Goal: Check status: Check status

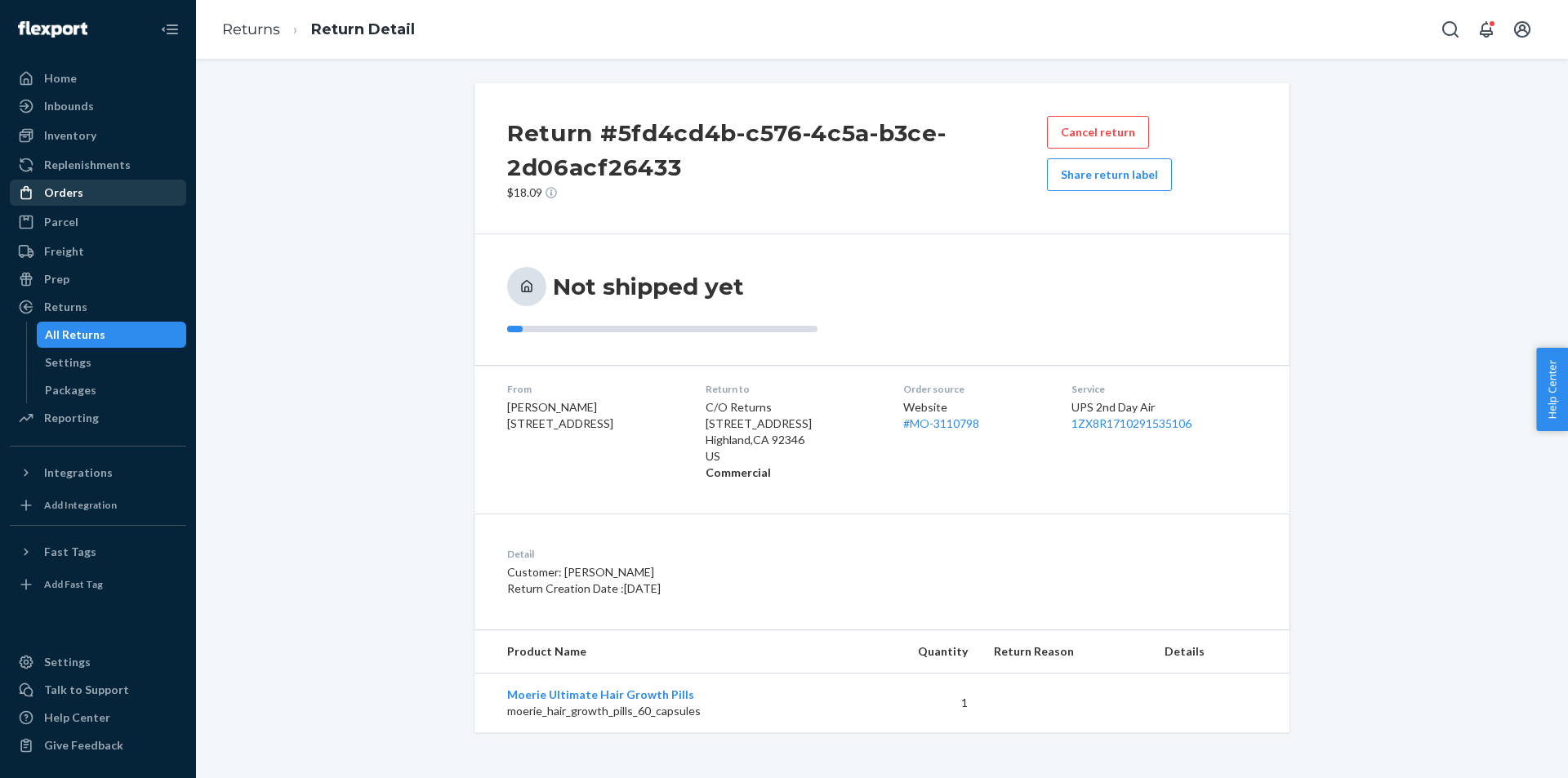
click at [93, 190] on div "Orders" at bounding box center [98, 193] width 173 height 23
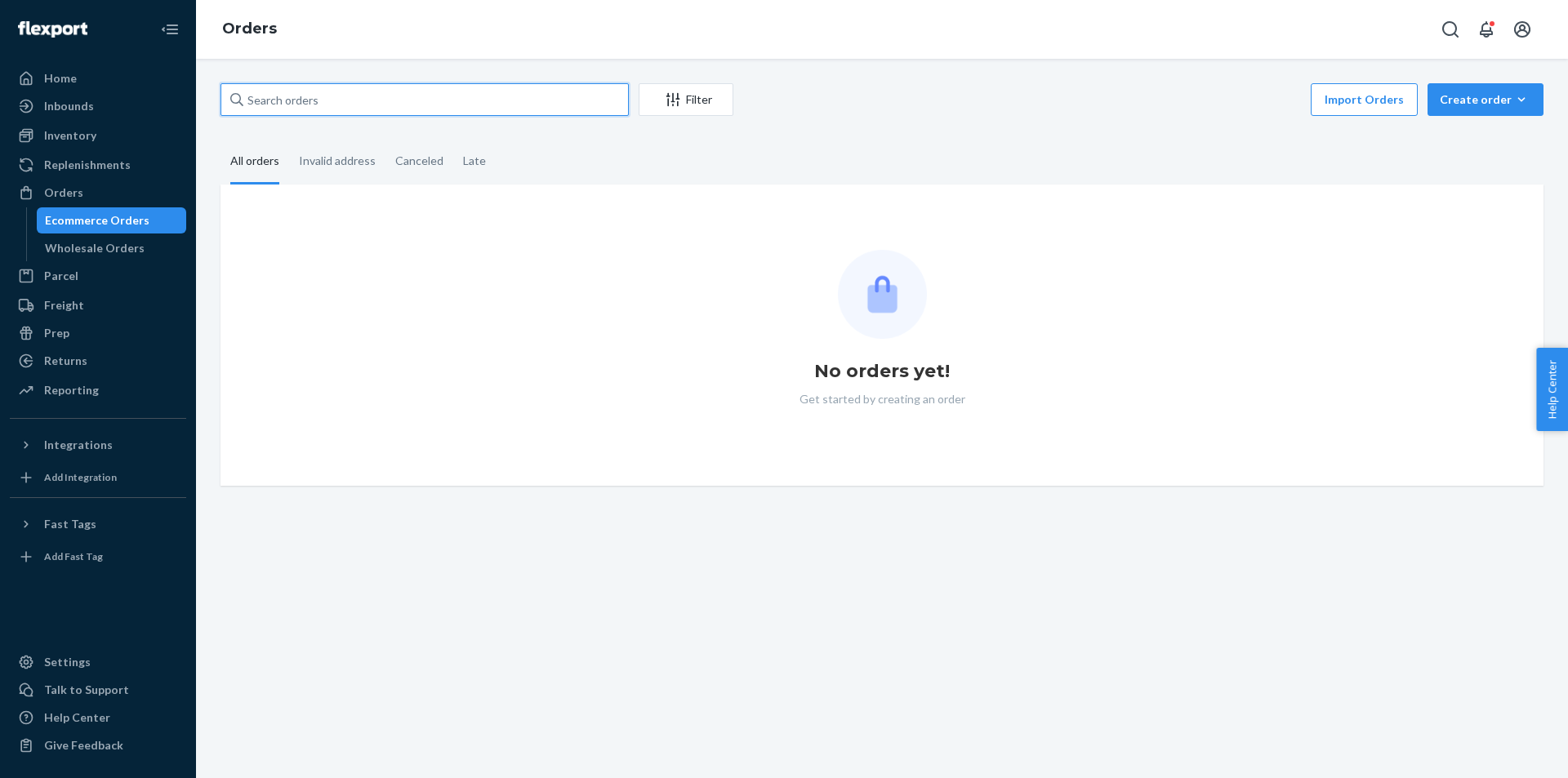
click at [449, 103] on input "text" at bounding box center [424, 100] width 408 height 33
paste input "[PERSON_NAME]"
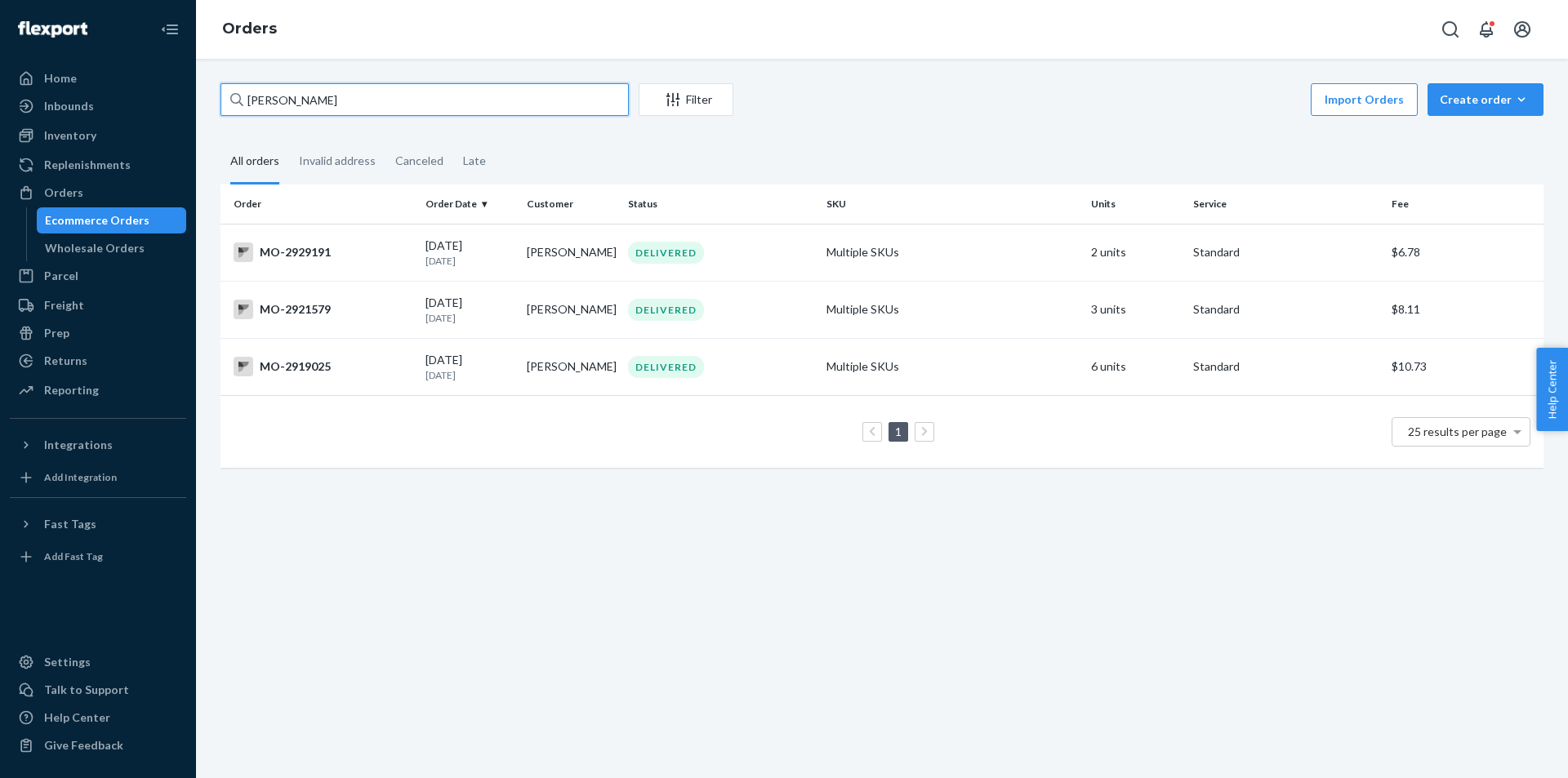
type input "[PERSON_NAME]"
click at [778, 357] on div "DELIVERED" at bounding box center [721, 367] width 192 height 22
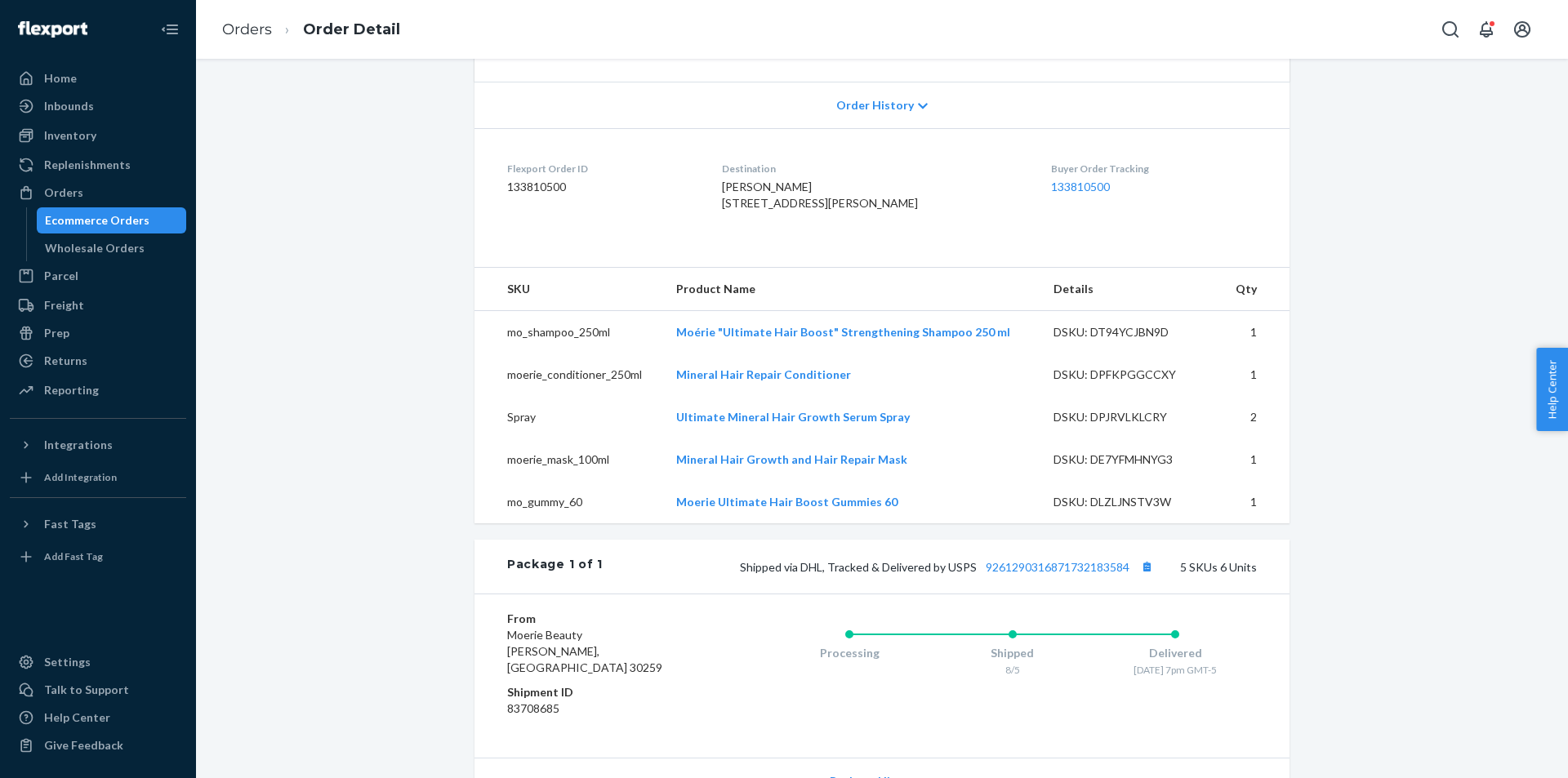
scroll to position [326, 0]
click at [1305, 456] on div "Website Order # MO-2919025 • Standard / $10.73 View Details Create Return Dupli…" at bounding box center [881, 418] width 1348 height 1324
click at [1367, 512] on div "Website Order # MO-2919025 • Standard / $10.73 View Details Create Return Dupli…" at bounding box center [881, 418] width 1348 height 1324
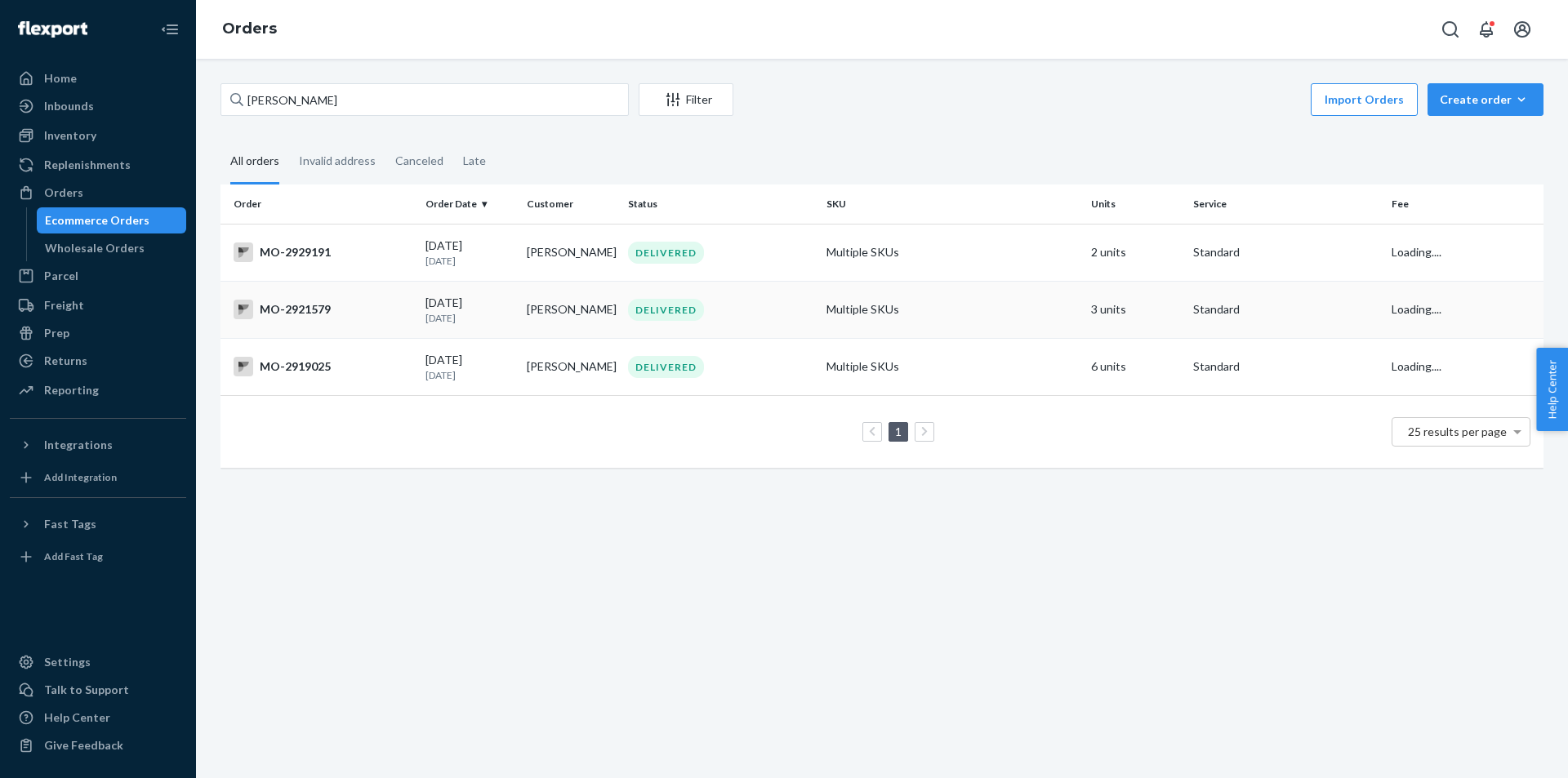
click at [782, 310] on div "DELIVERED" at bounding box center [721, 310] width 192 height 22
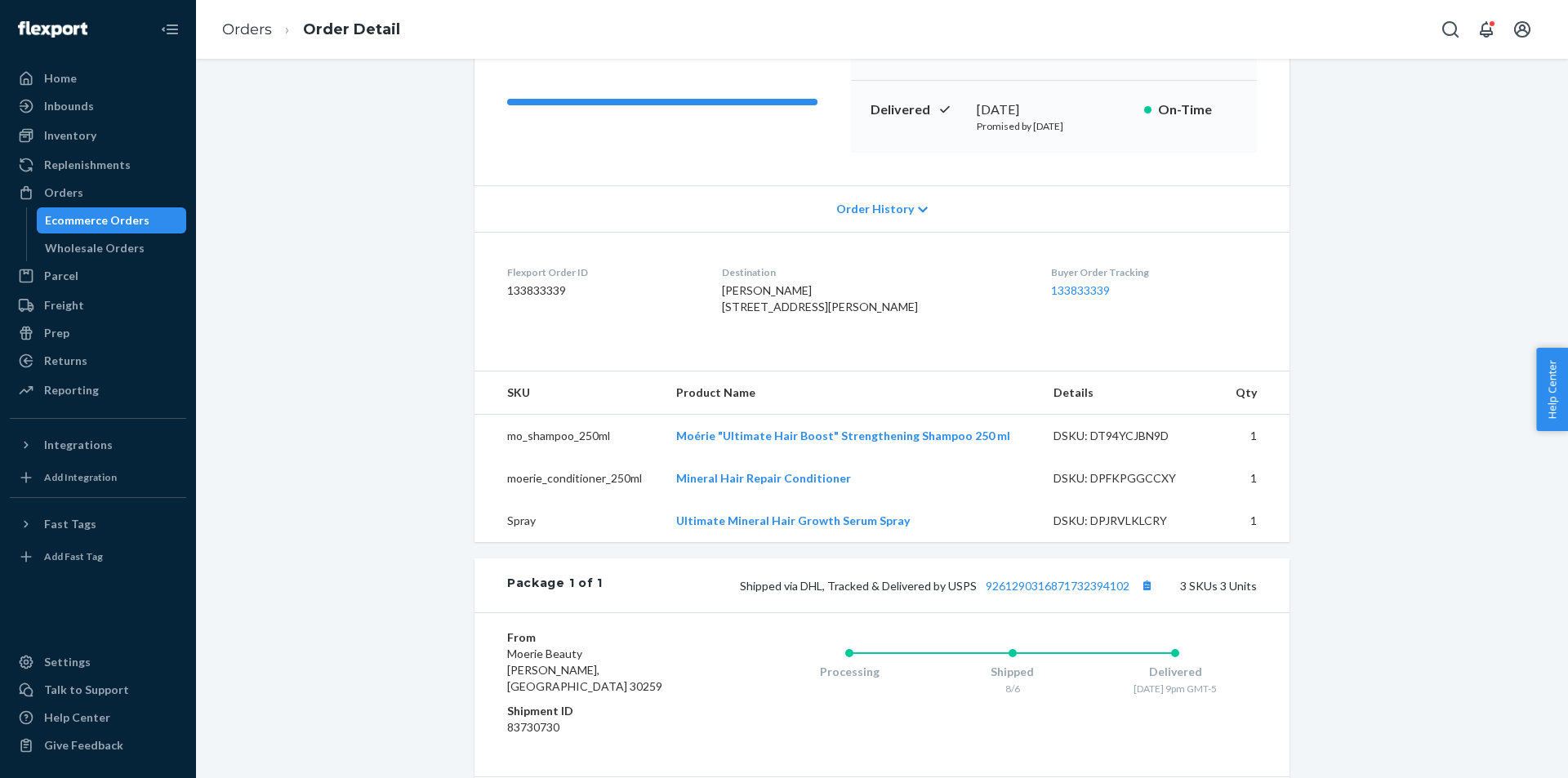
scroll to position [82, 0]
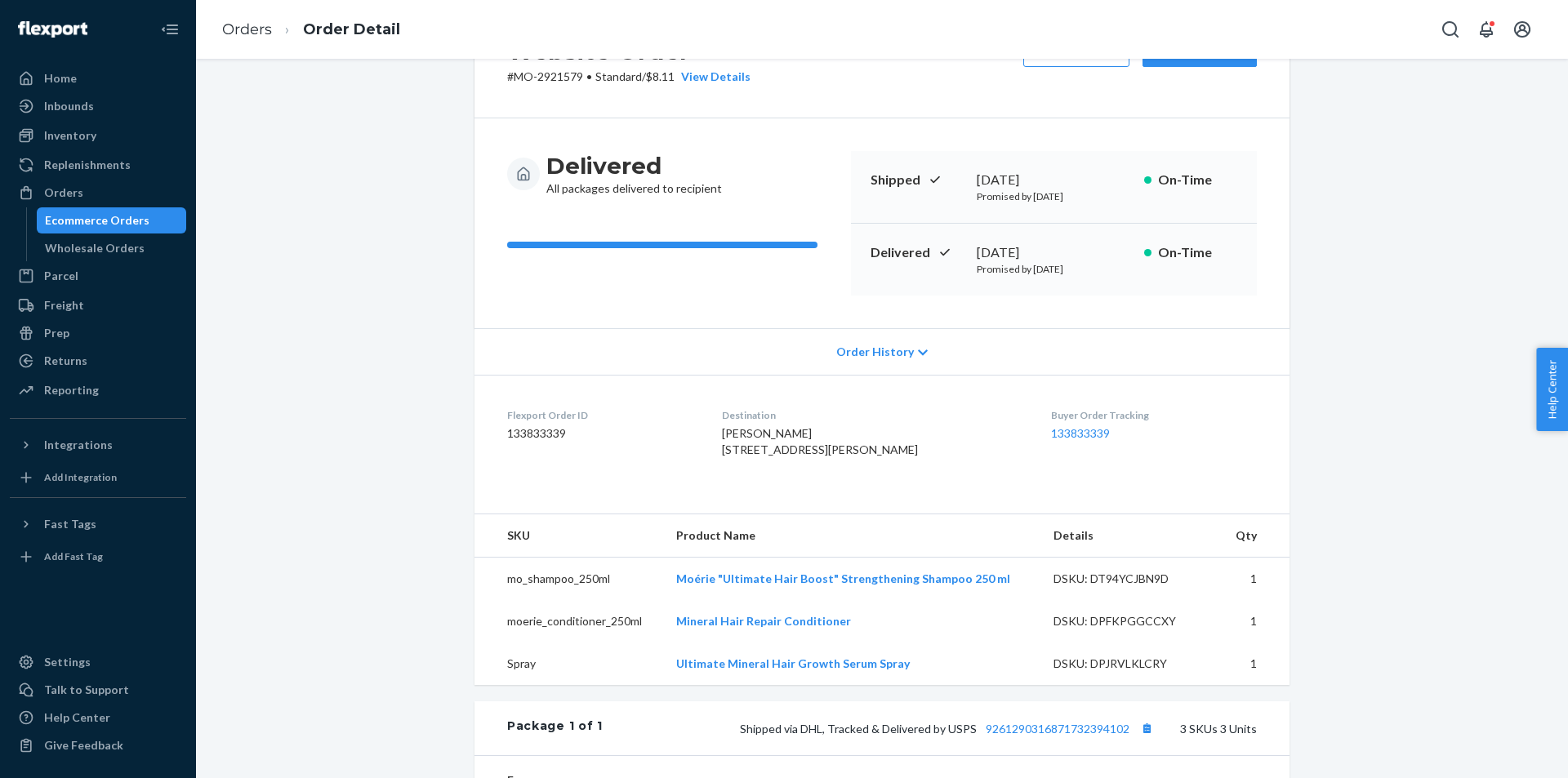
drag, startPoint x: 1330, startPoint y: 432, endPoint x: 1339, endPoint y: 430, distance: 9.2
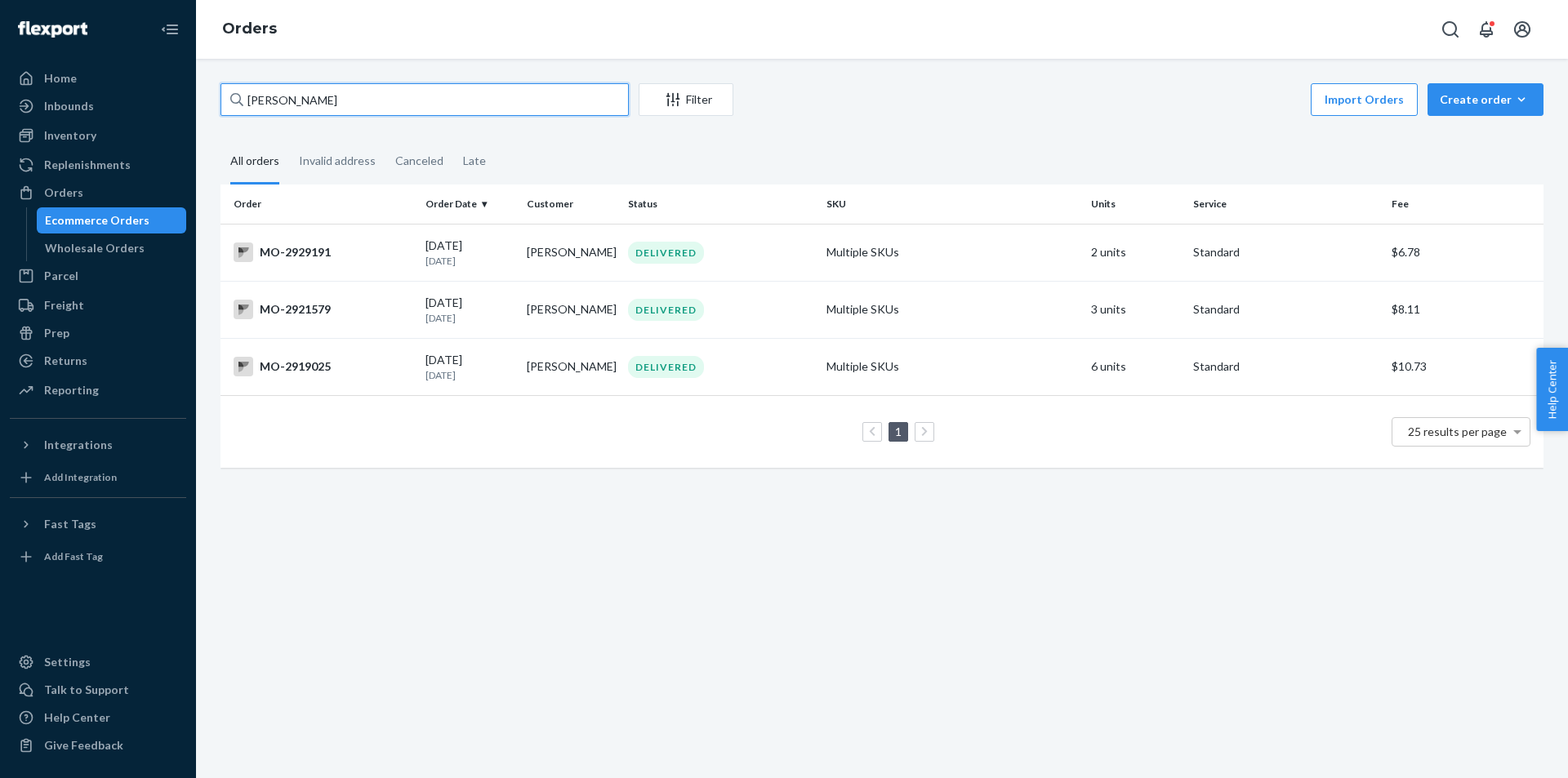
click at [309, 90] on input "[PERSON_NAME]" at bounding box center [424, 100] width 408 height 33
click at [309, 91] on input "[PERSON_NAME]" at bounding box center [424, 100] width 408 height 33
paste input "[PERSON_NAME]"
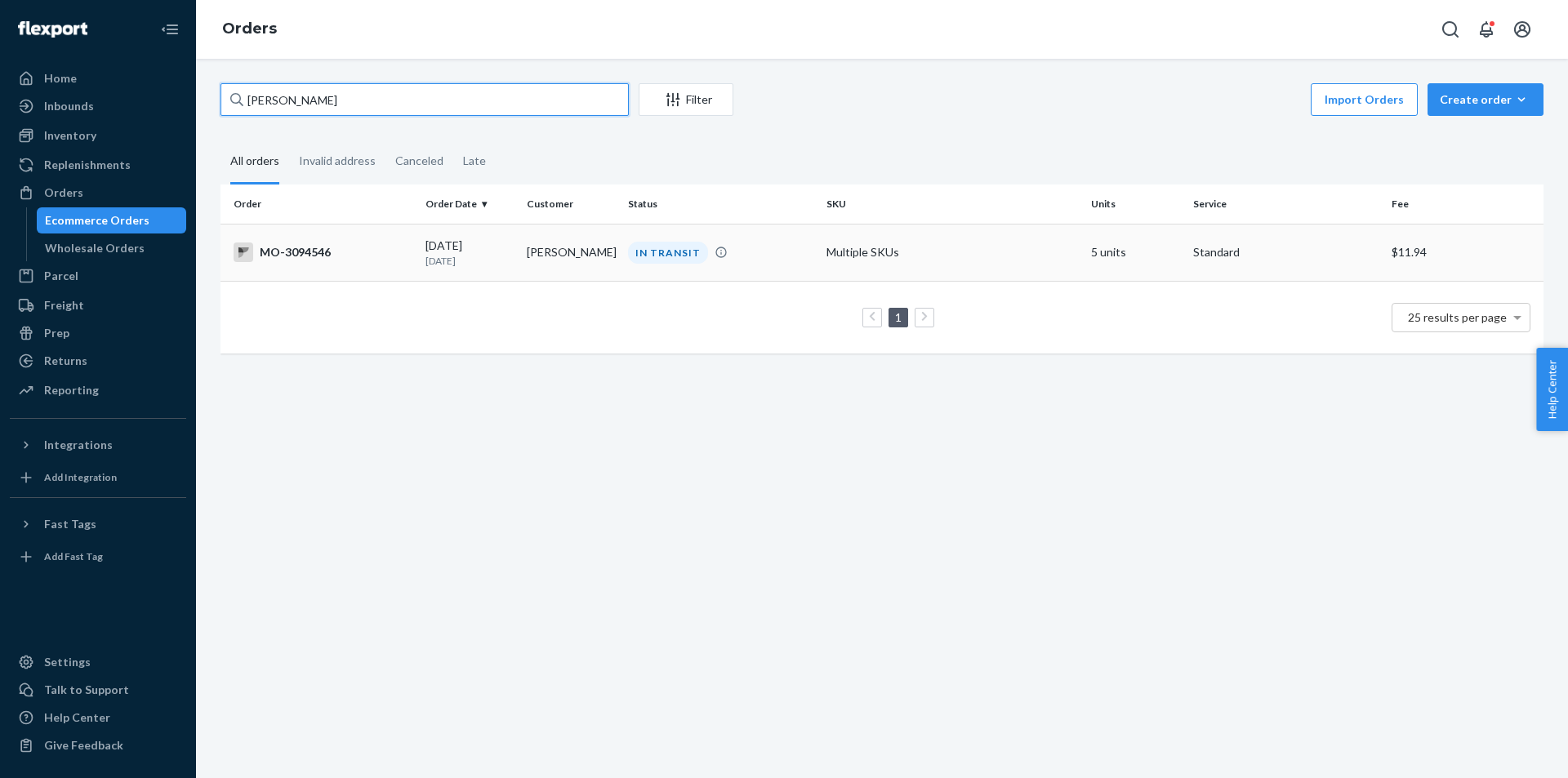
type input "[PERSON_NAME]"
click at [674, 258] on div "IN TRANSIT" at bounding box center [668, 252] width 80 height 22
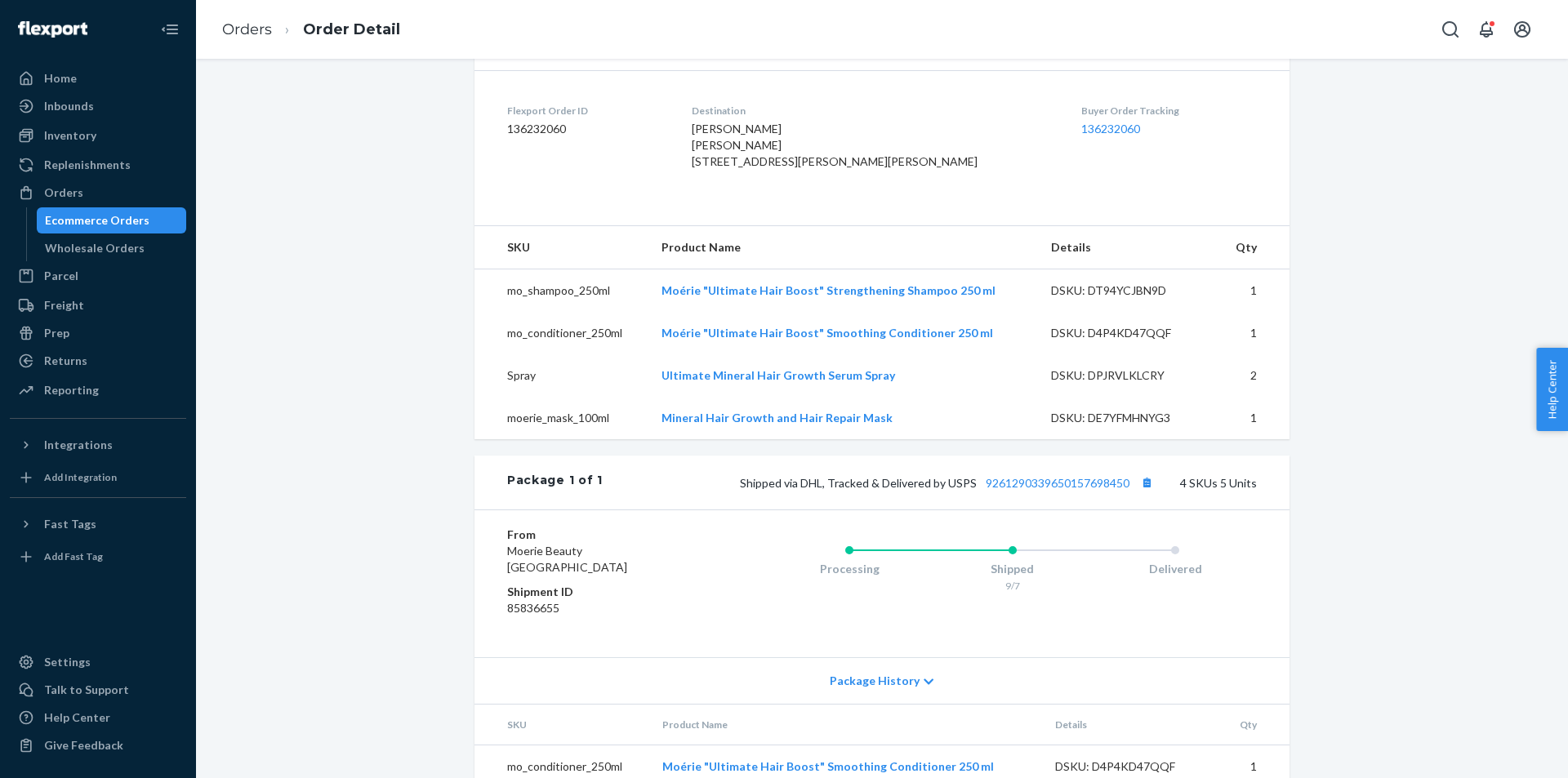
scroll to position [490, 0]
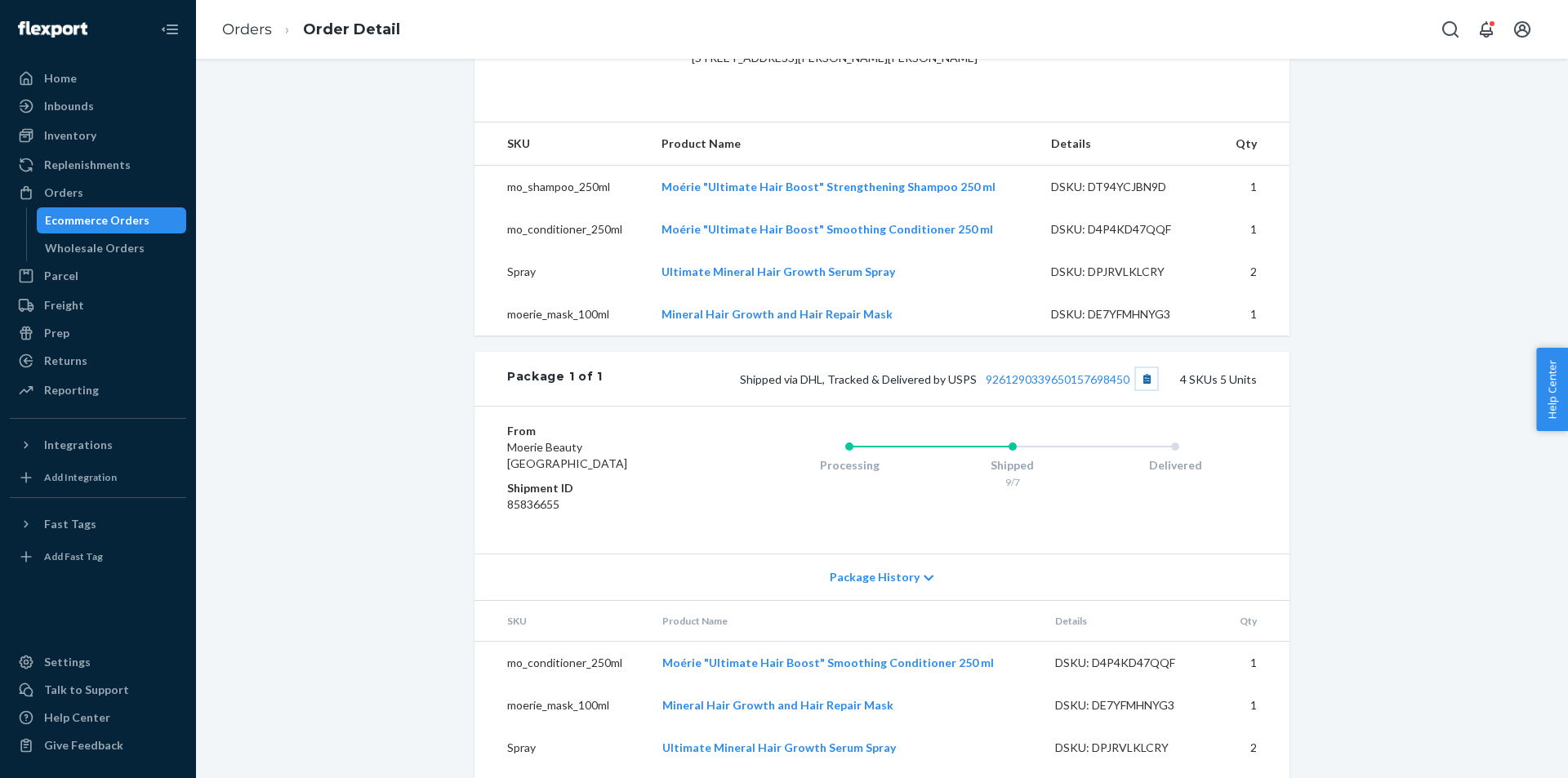
click at [1139, 389] on button "Copy tracking number" at bounding box center [1147, 379] width 22 height 22
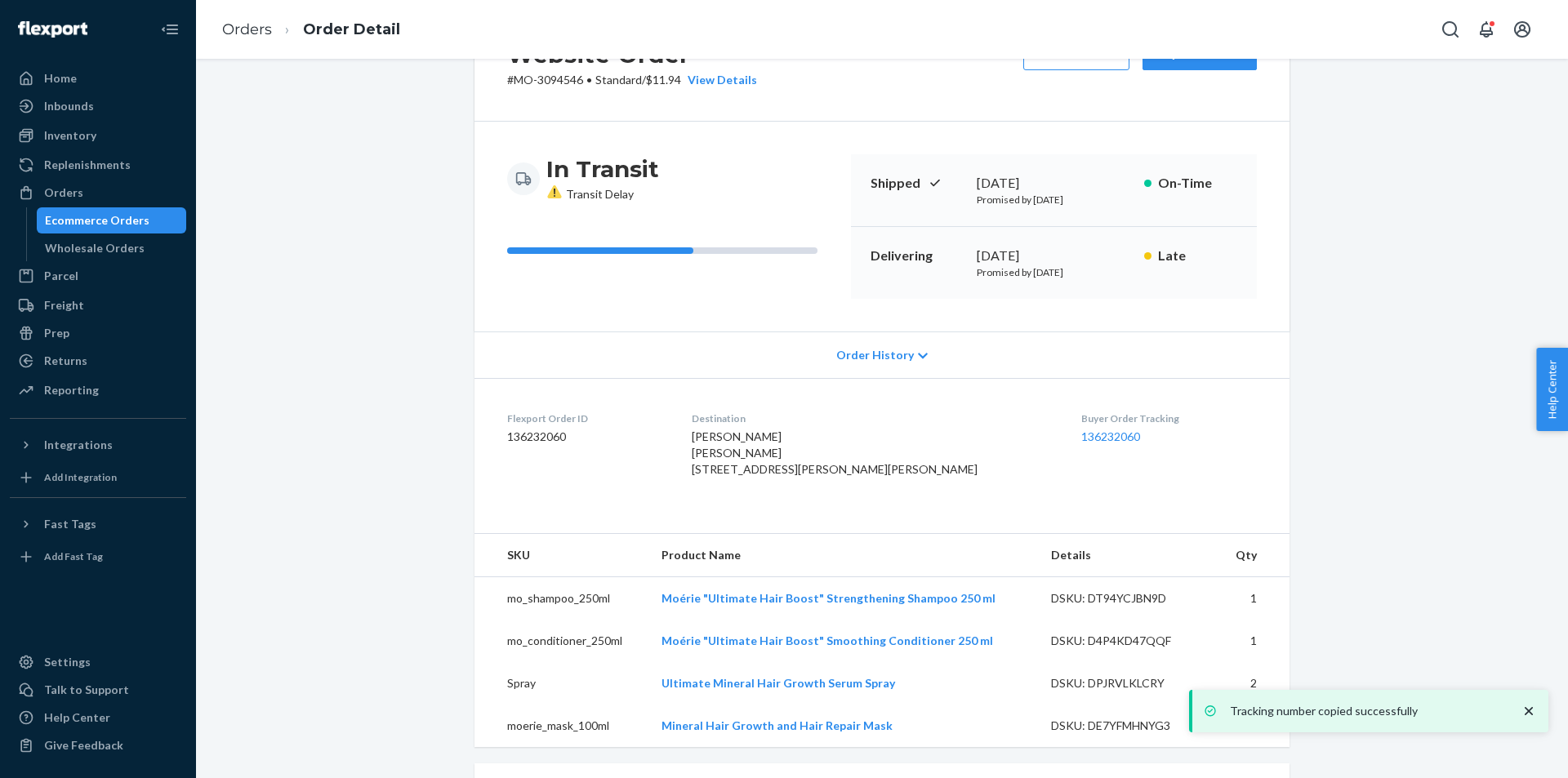
scroll to position [0, 0]
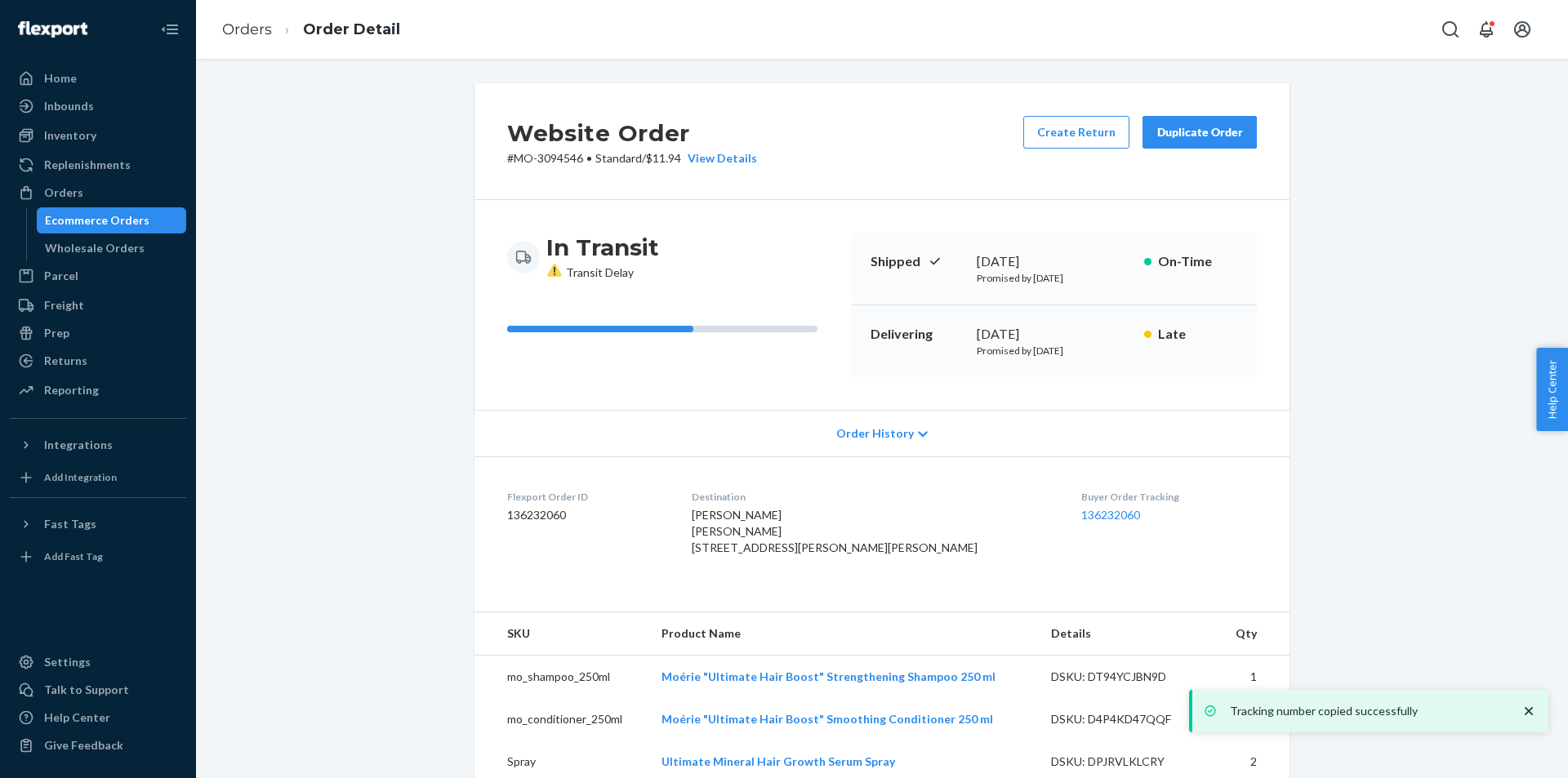
click at [1336, 505] on div "Website Order # MO-3094546 • Standard / $11.94 View Details Create Return Dupli…" at bounding box center [881, 703] width 1348 height 1238
click at [1386, 581] on div "Website Order # MO-3094546 • Standard / $11.94 View Details Create Return Dupli…" at bounding box center [881, 703] width 1348 height 1238
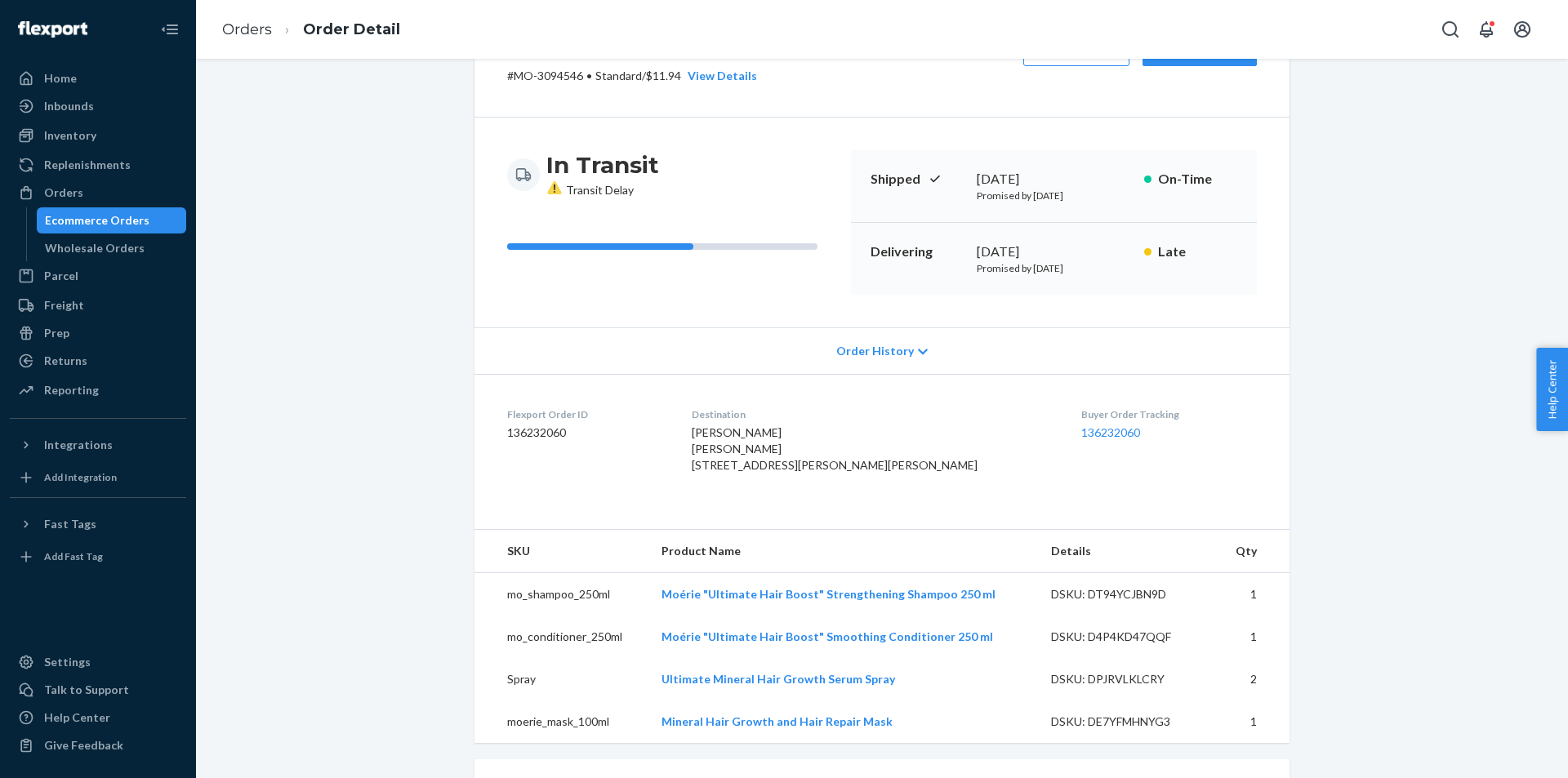
scroll to position [82, 0]
drag, startPoint x: 1389, startPoint y: 460, endPoint x: 1403, endPoint y: 530, distance: 71.4
click at [1389, 460] on div "Website Order # MO-3094546 • Standard / $11.94 View Details Create Return Dupli…" at bounding box center [881, 621] width 1348 height 1238
click at [1407, 540] on div "Website Order # MO-3094546 • Standard / $11.94 View Details Create Return Dupli…" at bounding box center [881, 621] width 1348 height 1238
click at [1338, 530] on div "Website Order # MO-3094546 • Standard / $11.94 View Details Create Return Dupli…" at bounding box center [881, 621] width 1348 height 1238
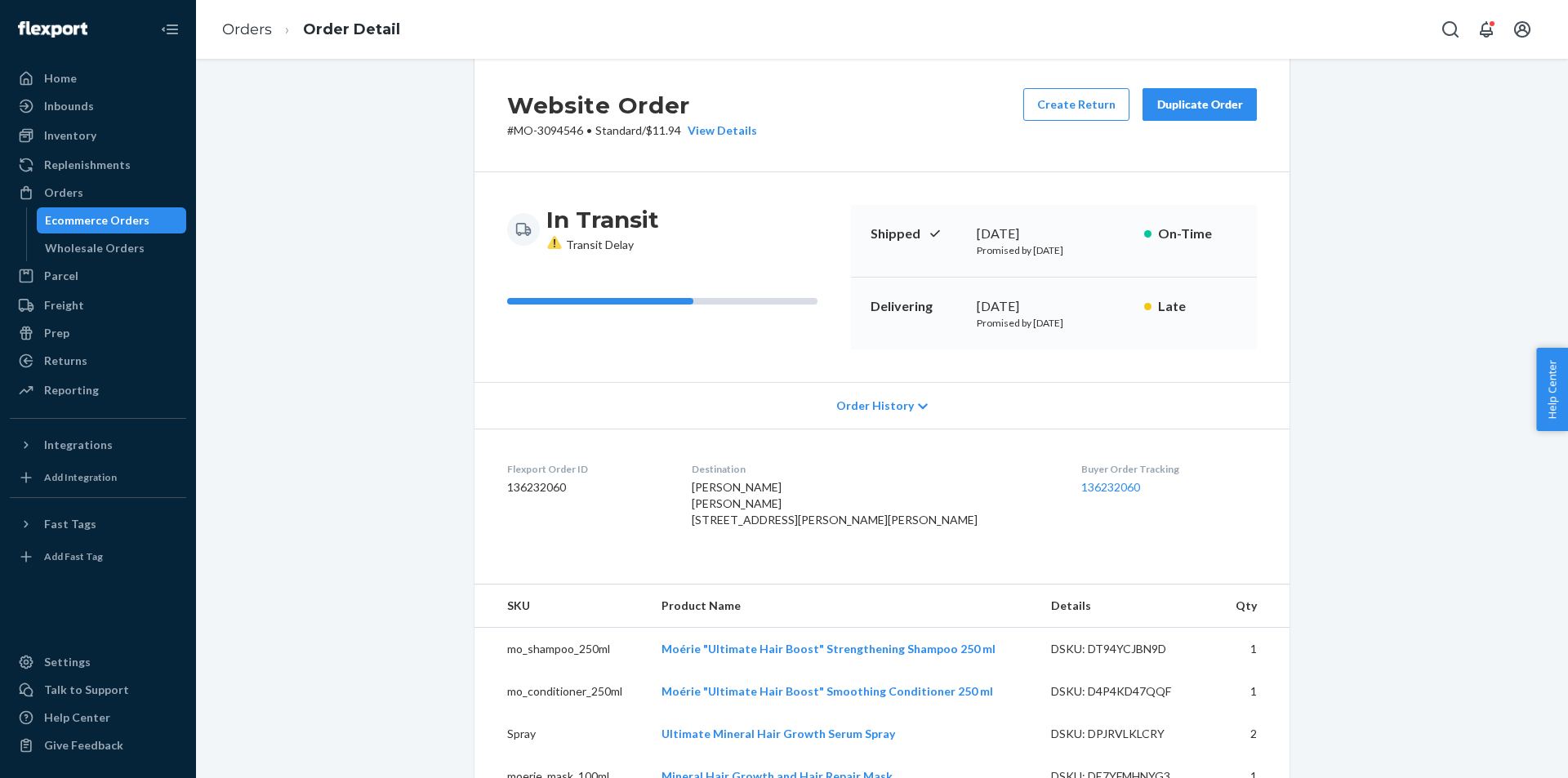
scroll to position [0, 0]
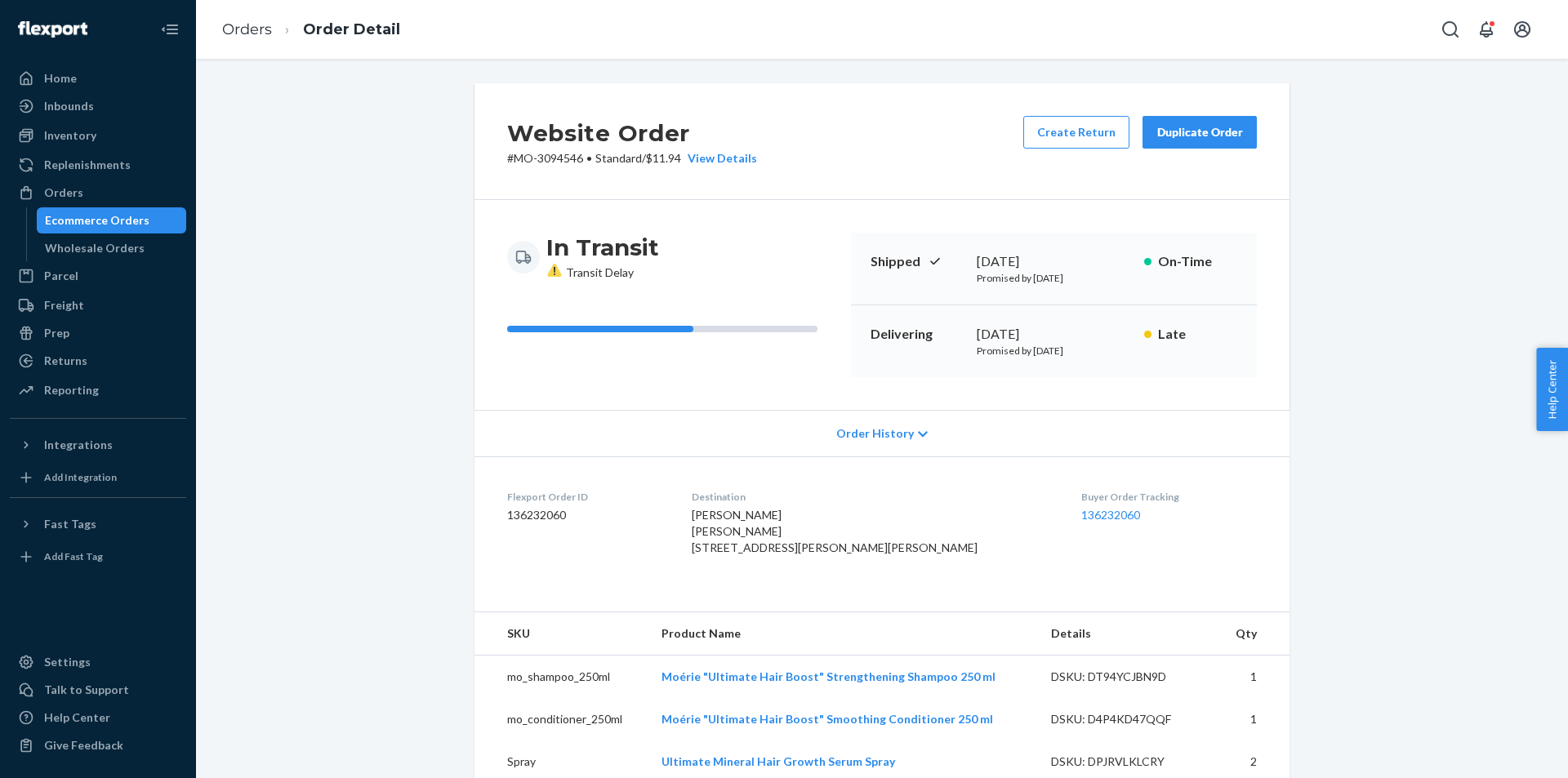
click at [1387, 342] on div "Website Order # MO-3094546 • Standard / $11.94 View Details Create Return Dupli…" at bounding box center [881, 703] width 1348 height 1238
click at [1393, 422] on div "Website Order # MO-3094546 • Standard / $11.94 View Details Create Return Dupli…" at bounding box center [881, 703] width 1348 height 1238
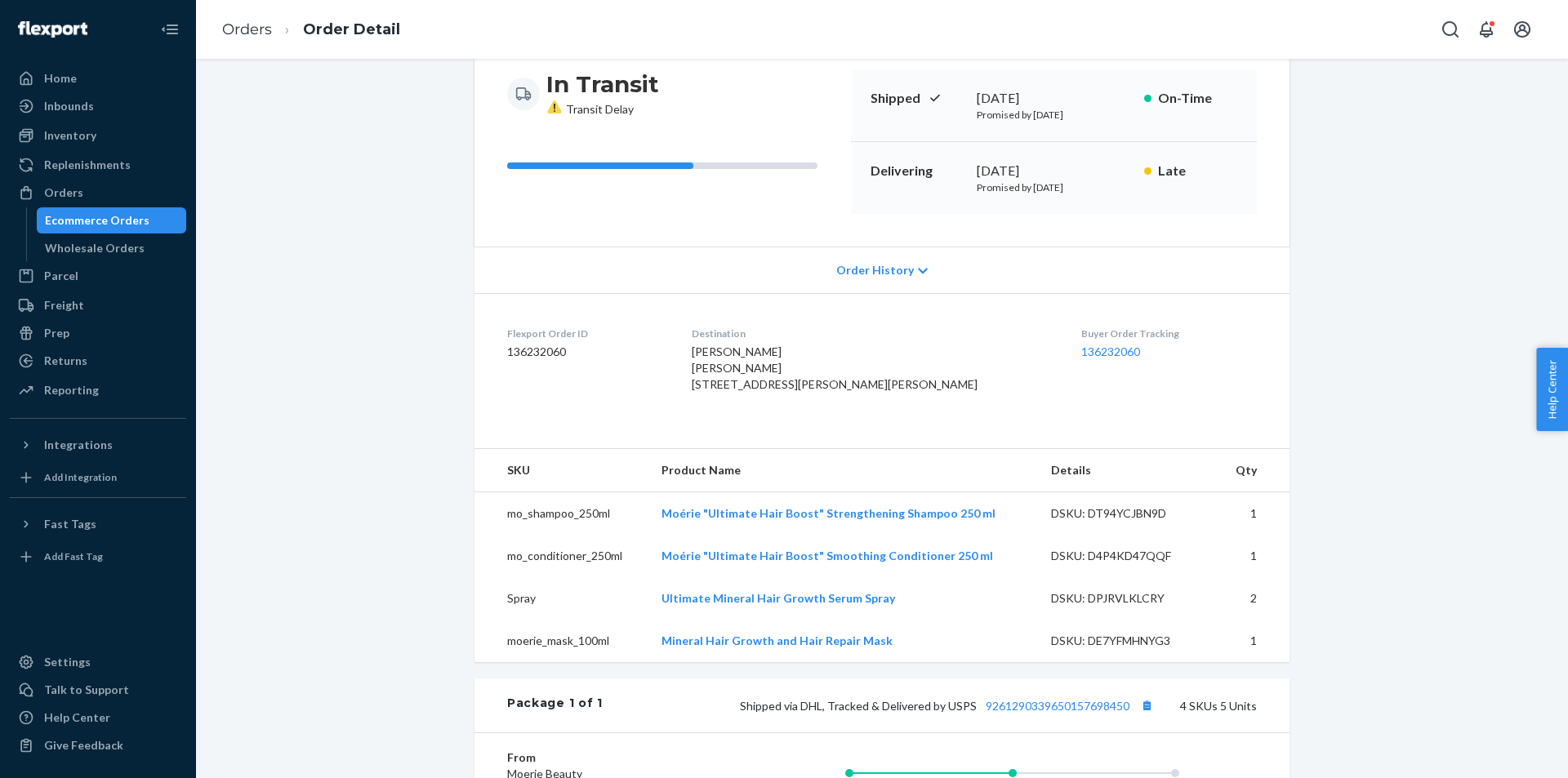
click at [1391, 479] on div "Website Order # MO-3094546 • Standard / $11.94 View Details Create Return Dupli…" at bounding box center [881, 539] width 1348 height 1238
click at [80, 179] on ul "Home Inbounds Shipping Plans Problems Inventory Products Branded Packaging Repl…" at bounding box center [98, 234] width 177 height 340
click at [174, 194] on div "Orders" at bounding box center [98, 193] width 173 height 23
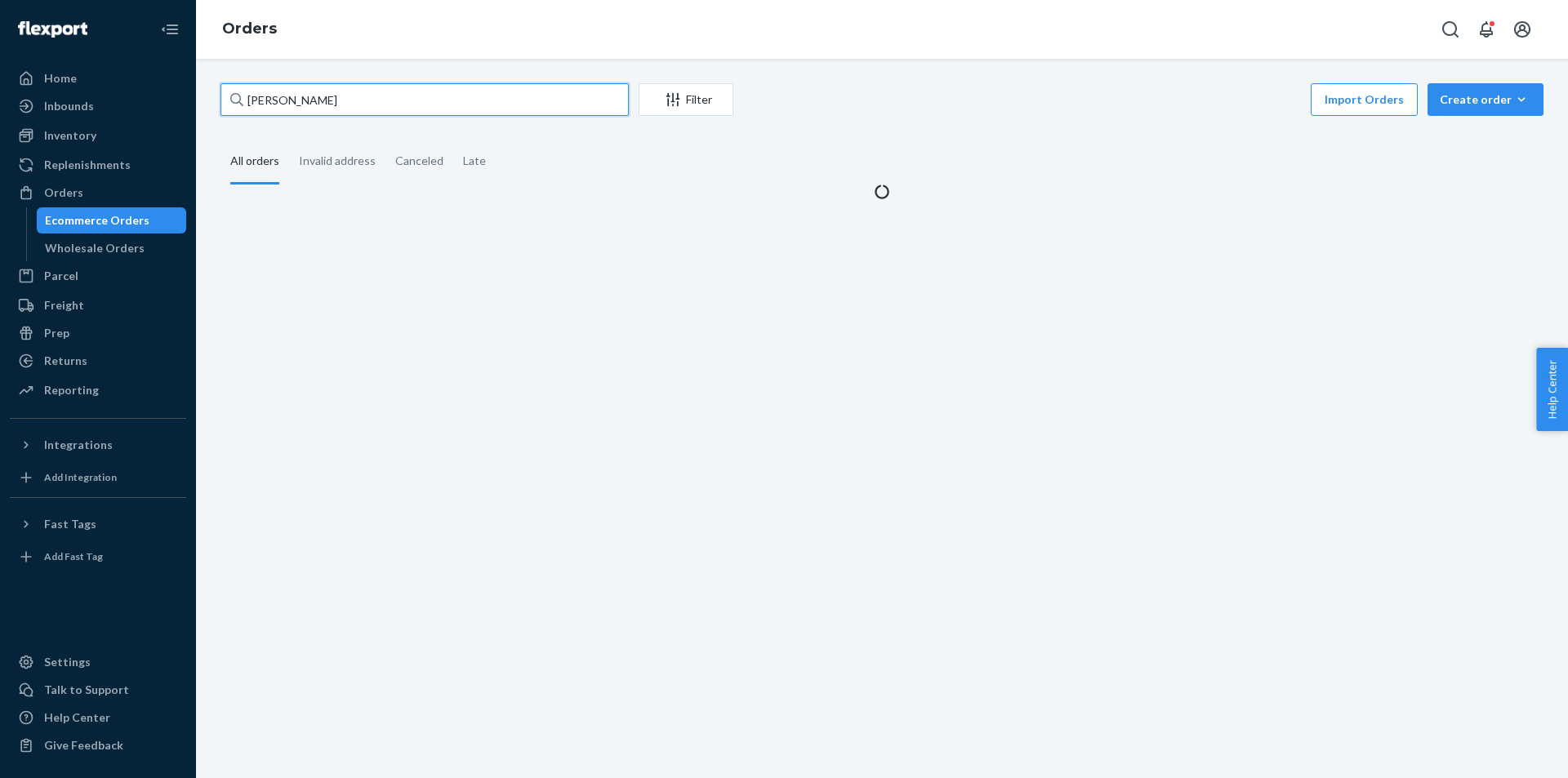
click at [402, 110] on input "[PERSON_NAME]" at bounding box center [424, 100] width 408 height 33
paste input "[PERSON_NAME]"
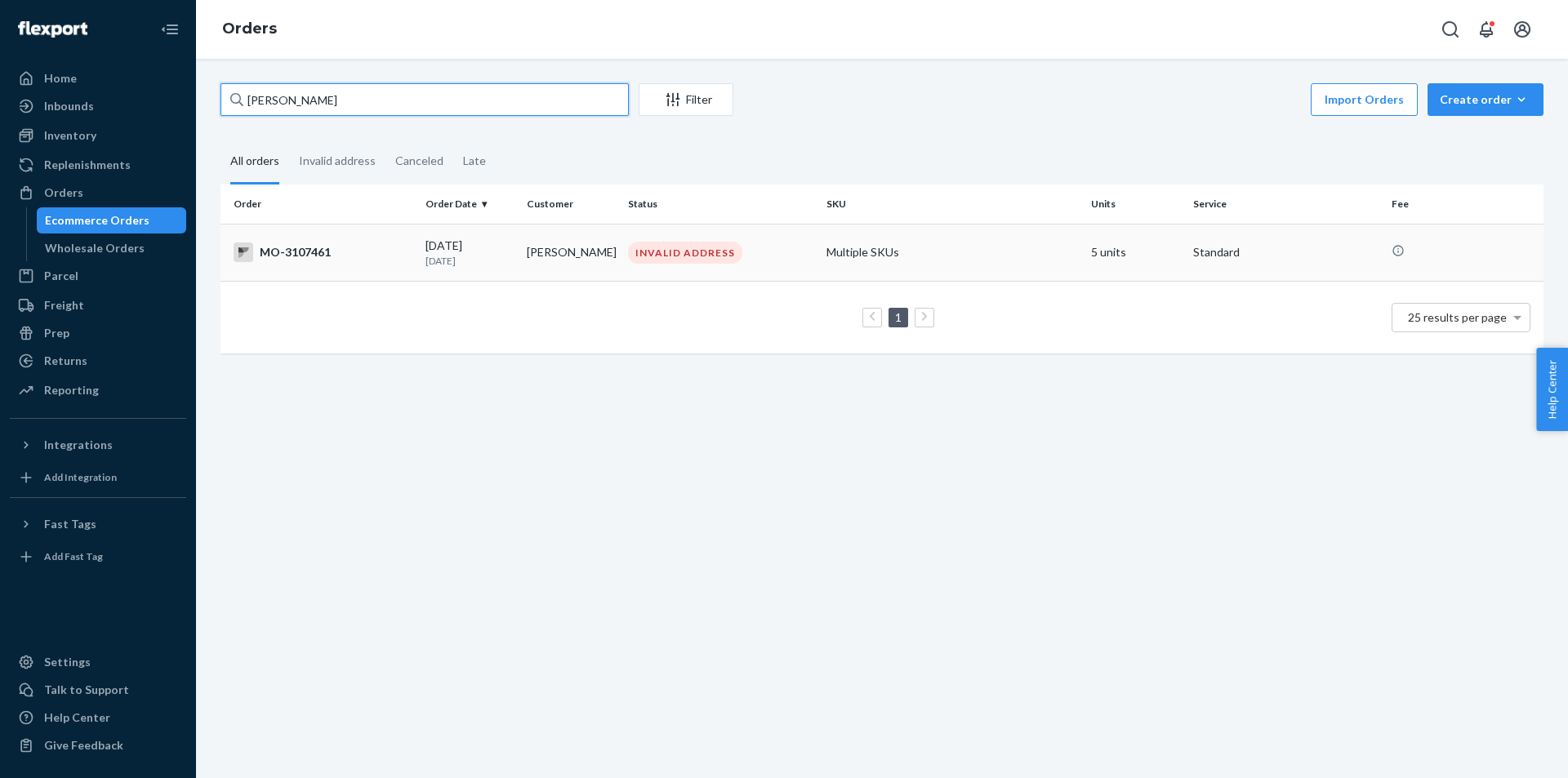
type input "[PERSON_NAME]"
click at [759, 247] on div "INVALID ADDRESS" at bounding box center [721, 252] width 192 height 22
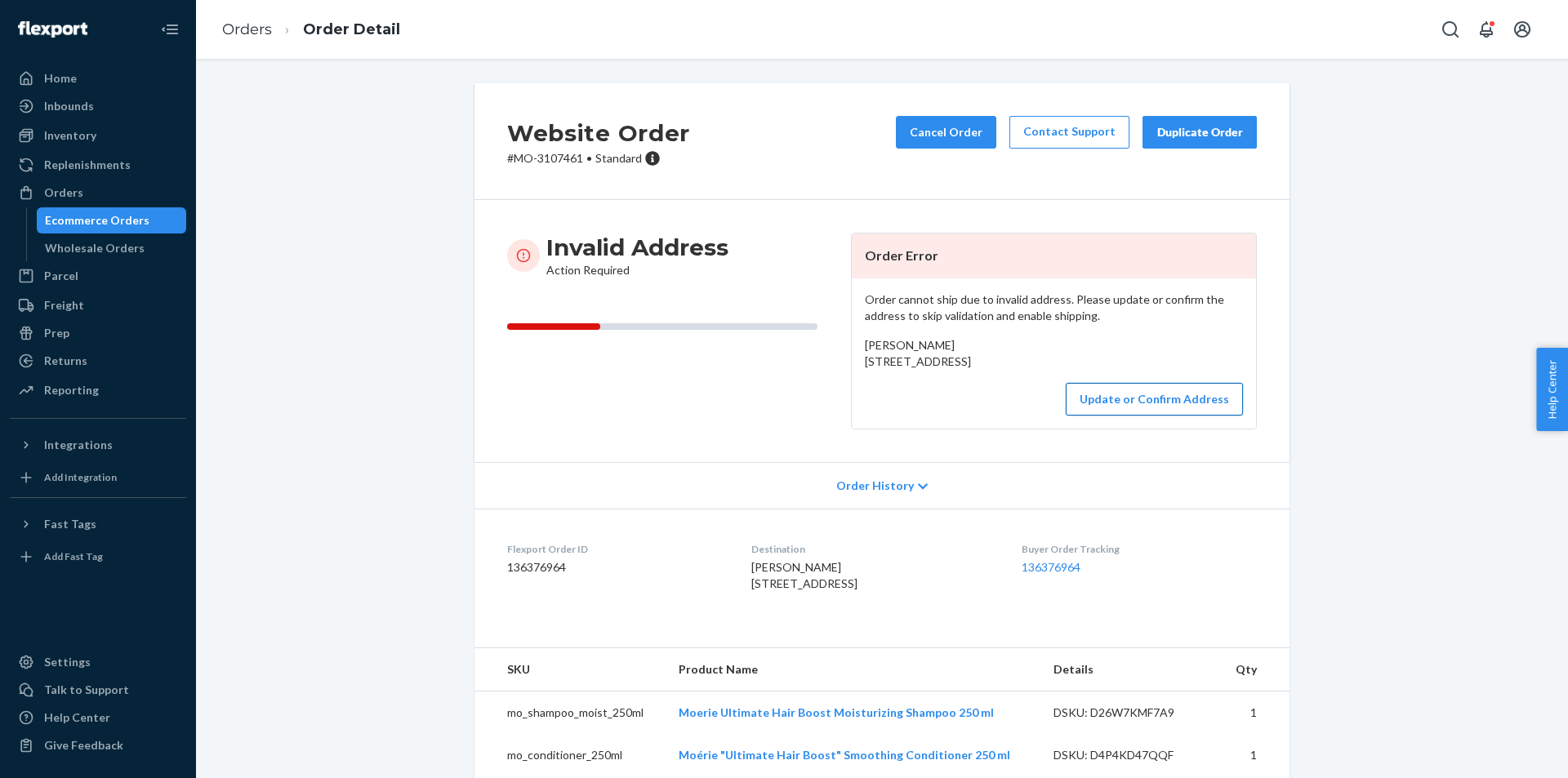
click at [1135, 416] on button "Update or Confirm Address" at bounding box center [1154, 399] width 177 height 33
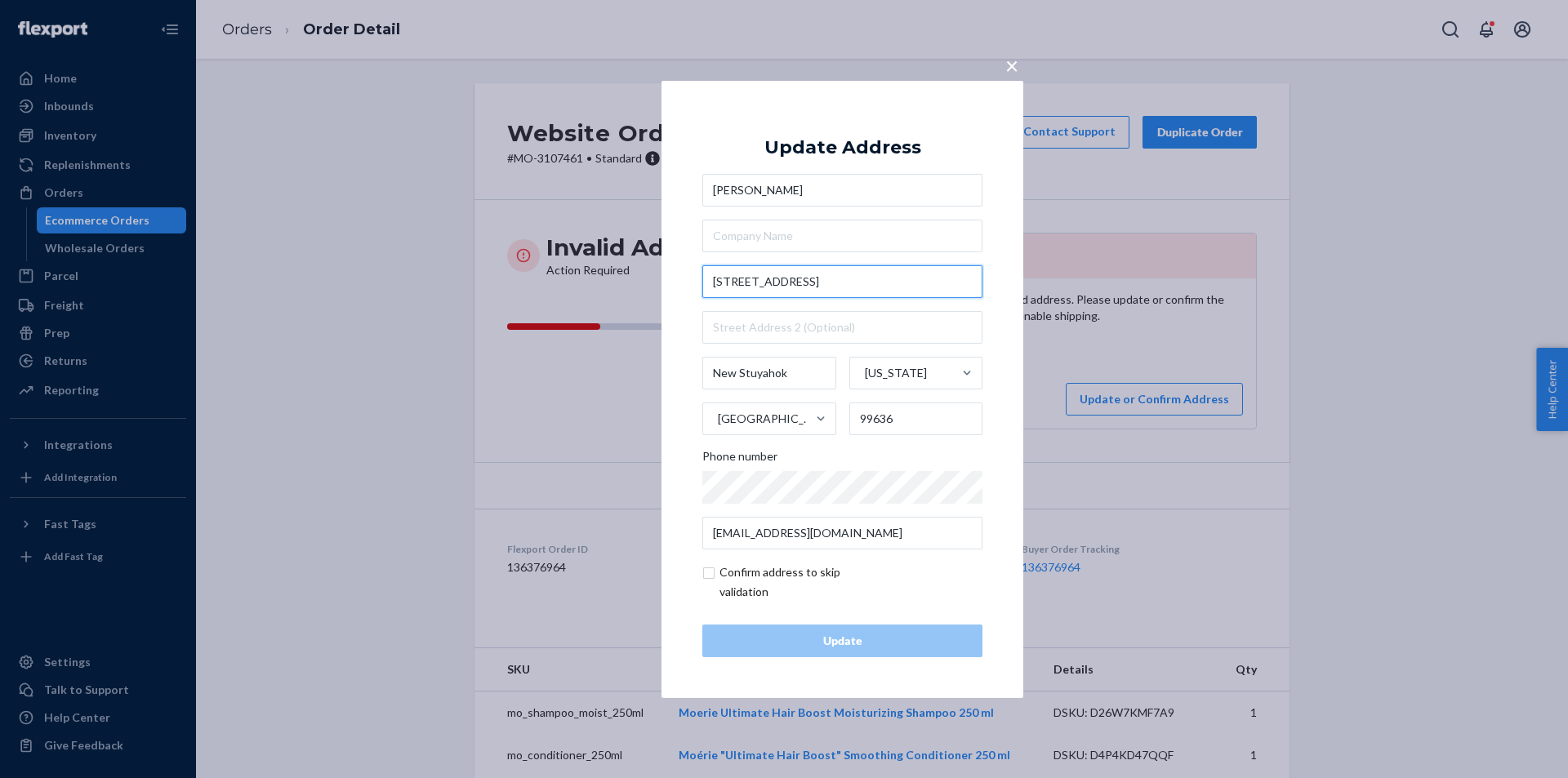
click at [827, 294] on input "[STREET_ADDRESS]" at bounding box center [843, 281] width 280 height 33
paste input "P.O. Box 57"
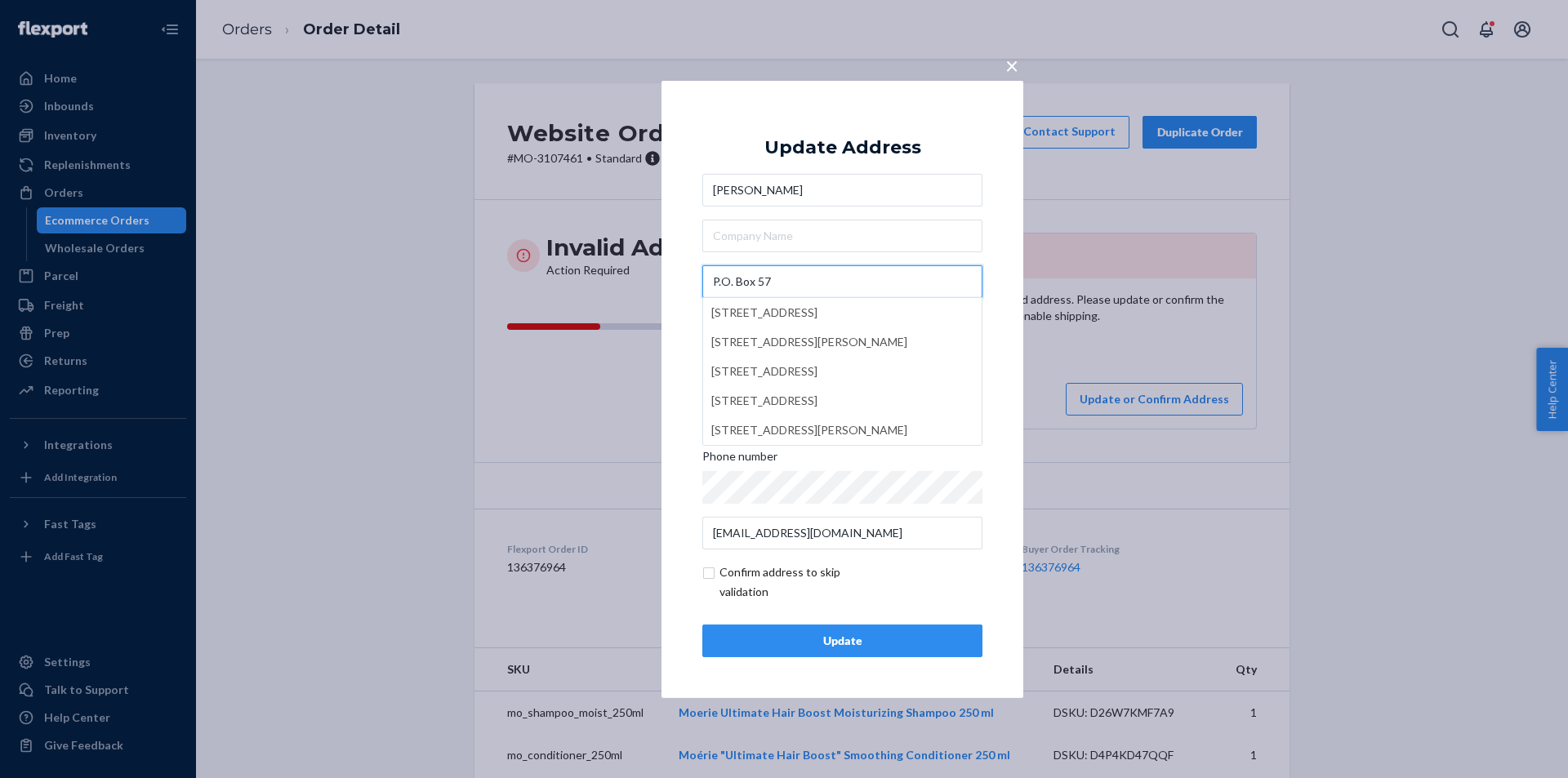
type input "P.O. Box 57"
click at [999, 240] on div "× Update Address [PERSON_NAME] P.O. [GEOGRAPHIC_DATA] [STREET_ADDRESS][PERSON_N…" at bounding box center [842, 389] width 362 height 617
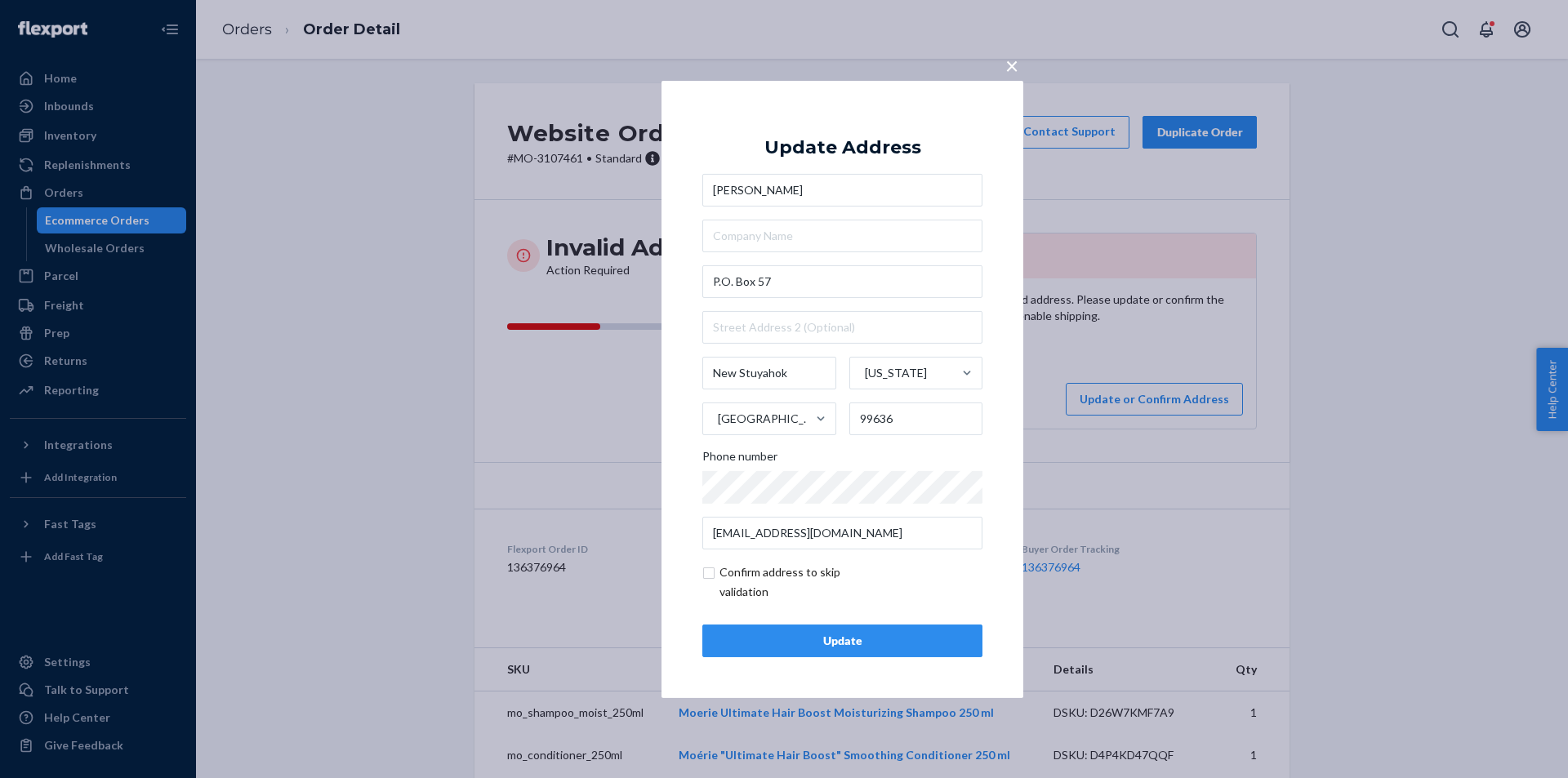
click at [945, 447] on div "Teresa Yako P.O. [STREET_ADDRESS][US_STATE] Phone number [EMAIL_ADDRESS][DOMAIN…" at bounding box center [843, 361] width 280 height 375
click at [839, 650] on button "Update" at bounding box center [843, 641] width 280 height 33
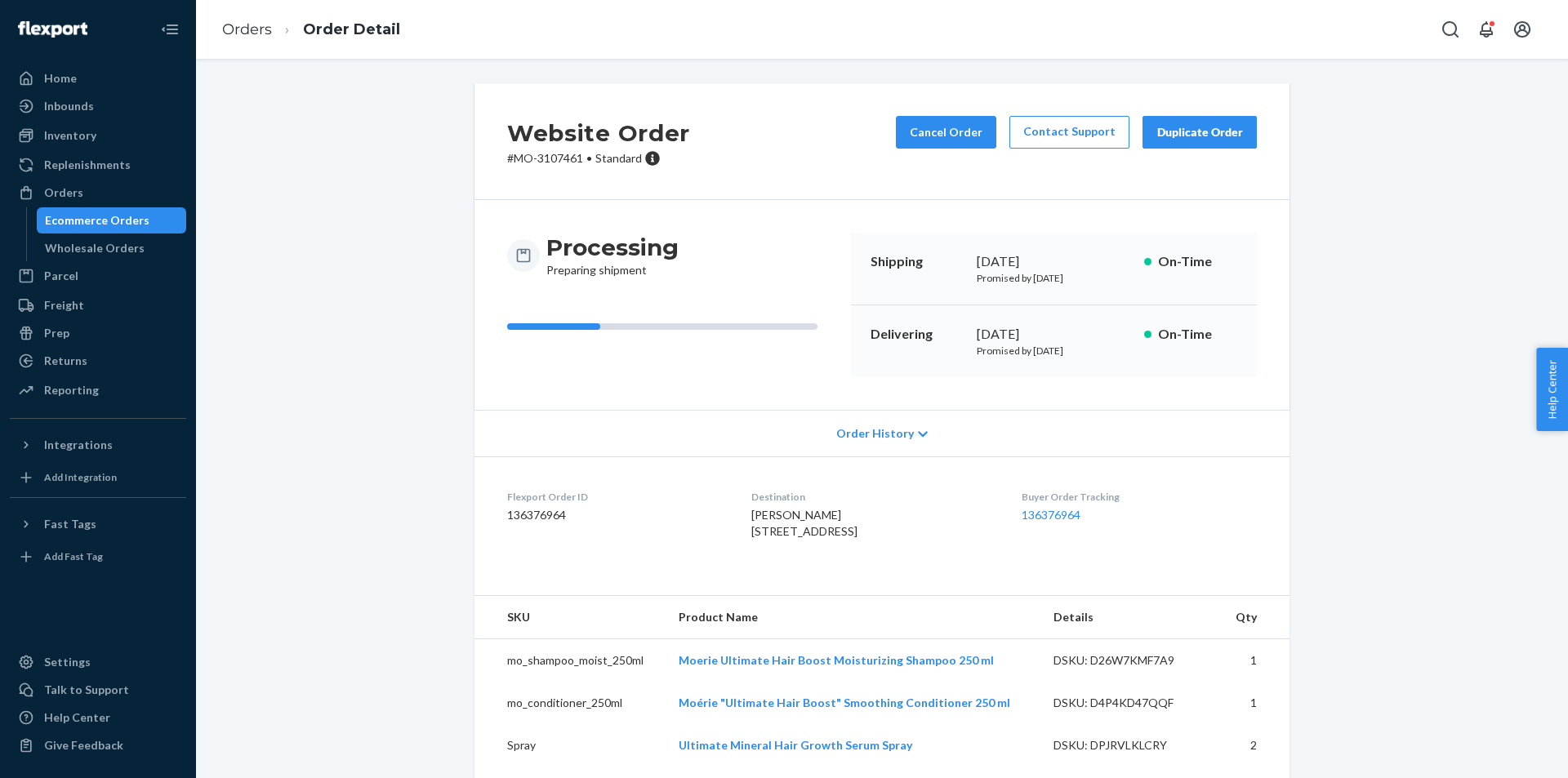
drag, startPoint x: 718, startPoint y: 511, endPoint x: 773, endPoint y: 575, distance: 84.4
click at [773, 575] on dl "Flexport Order ID 136376964 Destination [PERSON_NAME] PO BOX 57 NEW STUYAHOK, A…" at bounding box center [881, 517] width 816 height 122
copy span "[PERSON_NAME] [STREET_ADDRESS]"
click at [839, 538] on span "[PERSON_NAME] [STREET_ADDRESS]" at bounding box center [804, 523] width 106 height 30
click at [766, 526] on span "[PERSON_NAME] [STREET_ADDRESS]" at bounding box center [804, 523] width 106 height 30
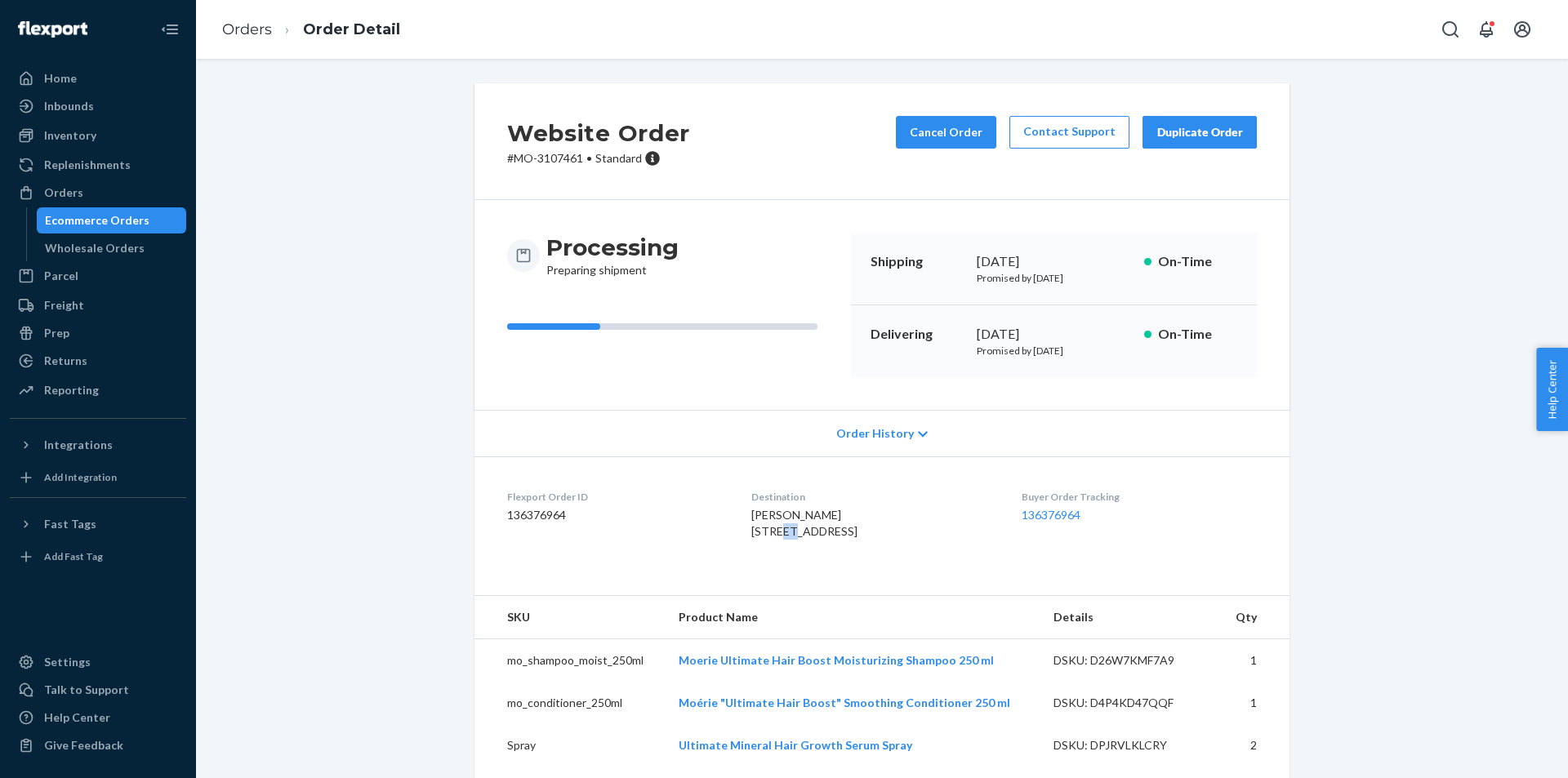
click at [766, 526] on span "[PERSON_NAME] [STREET_ADDRESS]" at bounding box center [804, 523] width 106 height 30
copy span "PO BOX 57"
click at [800, 540] on div "[PERSON_NAME] [STREET_ADDRESS]" at bounding box center [873, 523] width 244 height 33
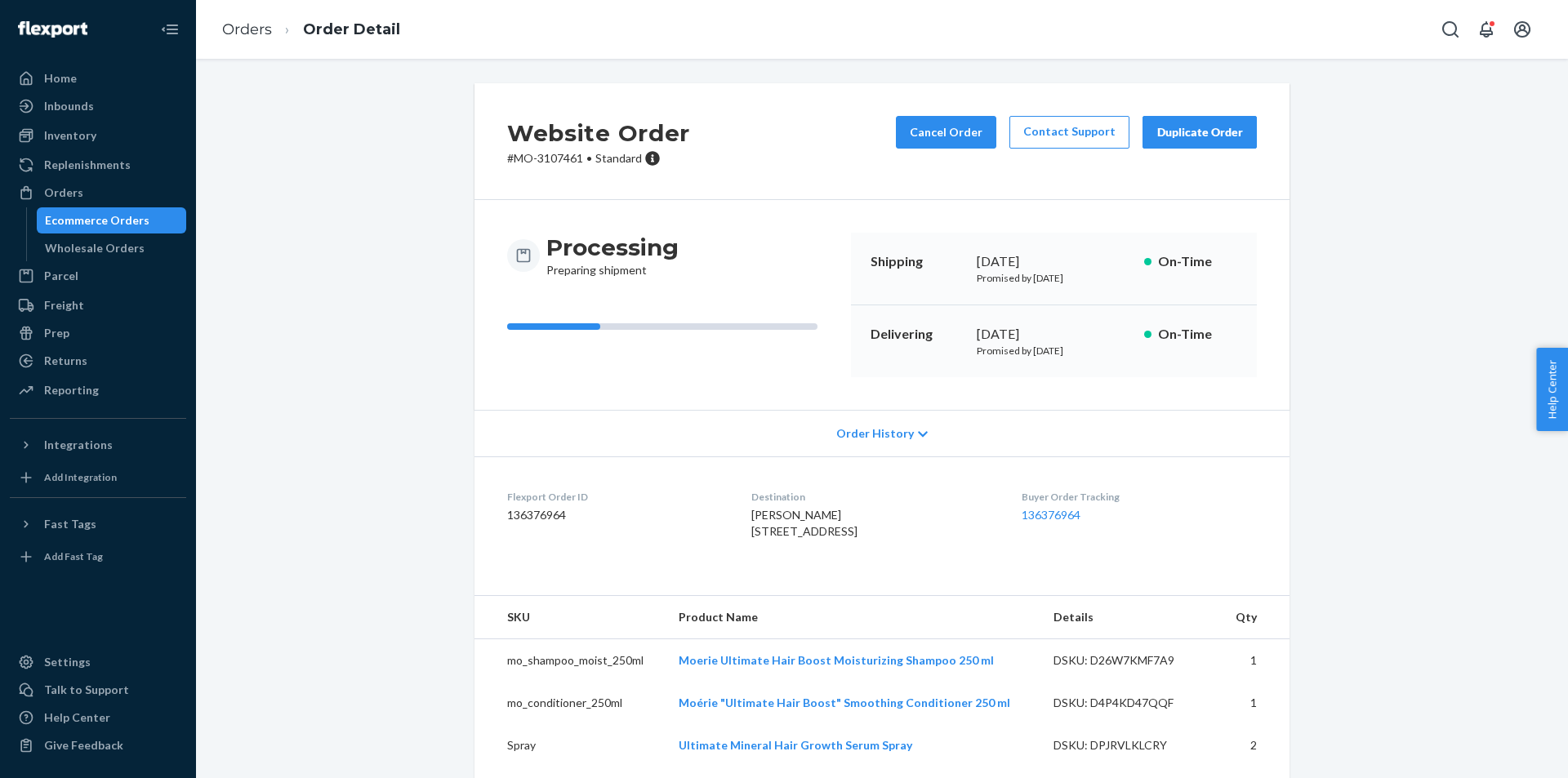
drag, startPoint x: 725, startPoint y: 548, endPoint x: 811, endPoint y: 545, distance: 86.1
click at [811, 538] on span "[PERSON_NAME] [STREET_ADDRESS]" at bounding box center [804, 523] width 106 height 30
copy span "NEW STUYAHOK"
click at [851, 538] on span "[PERSON_NAME] [STREET_ADDRESS]" at bounding box center [804, 523] width 106 height 30
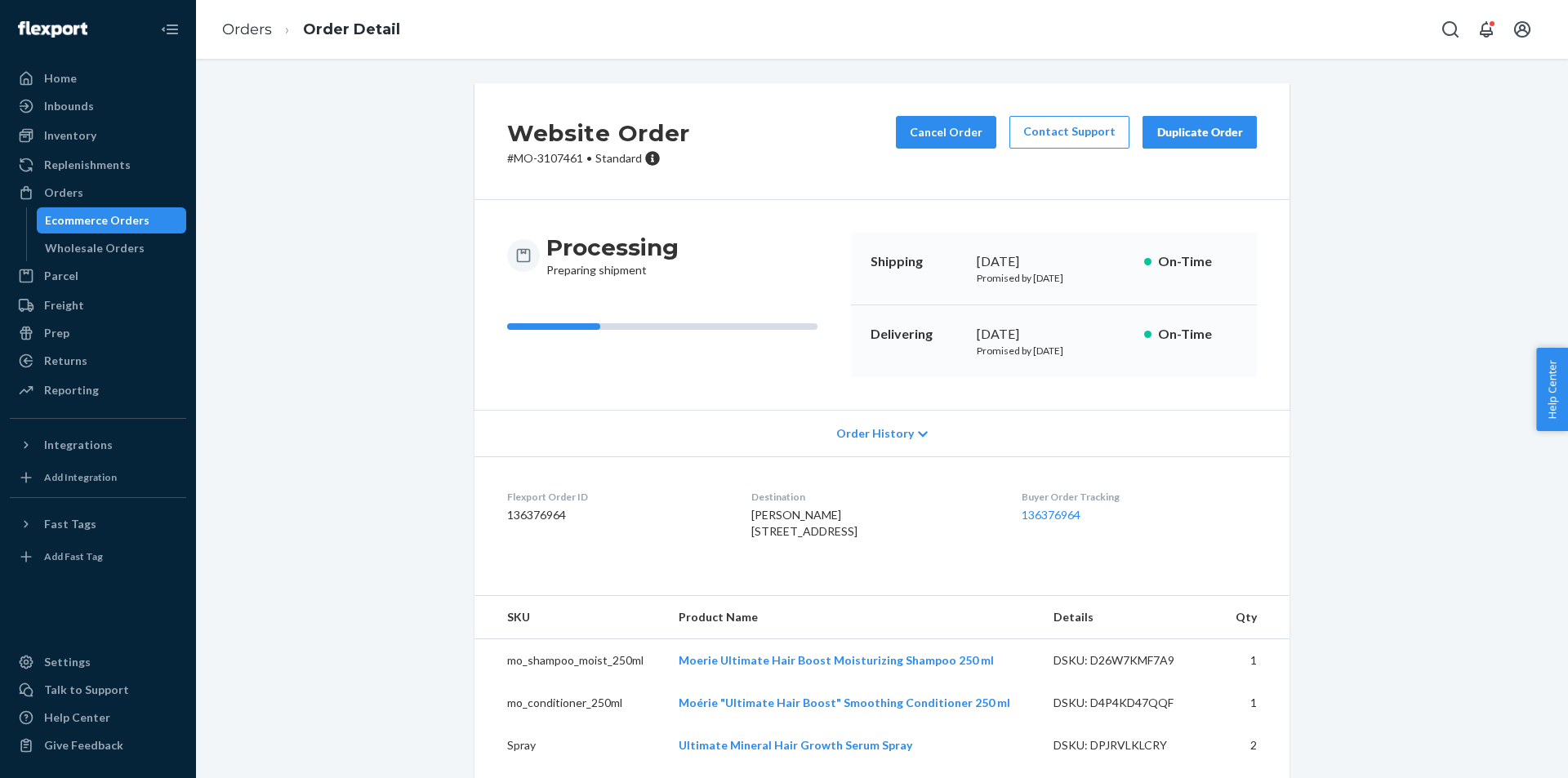
copy span "99636"
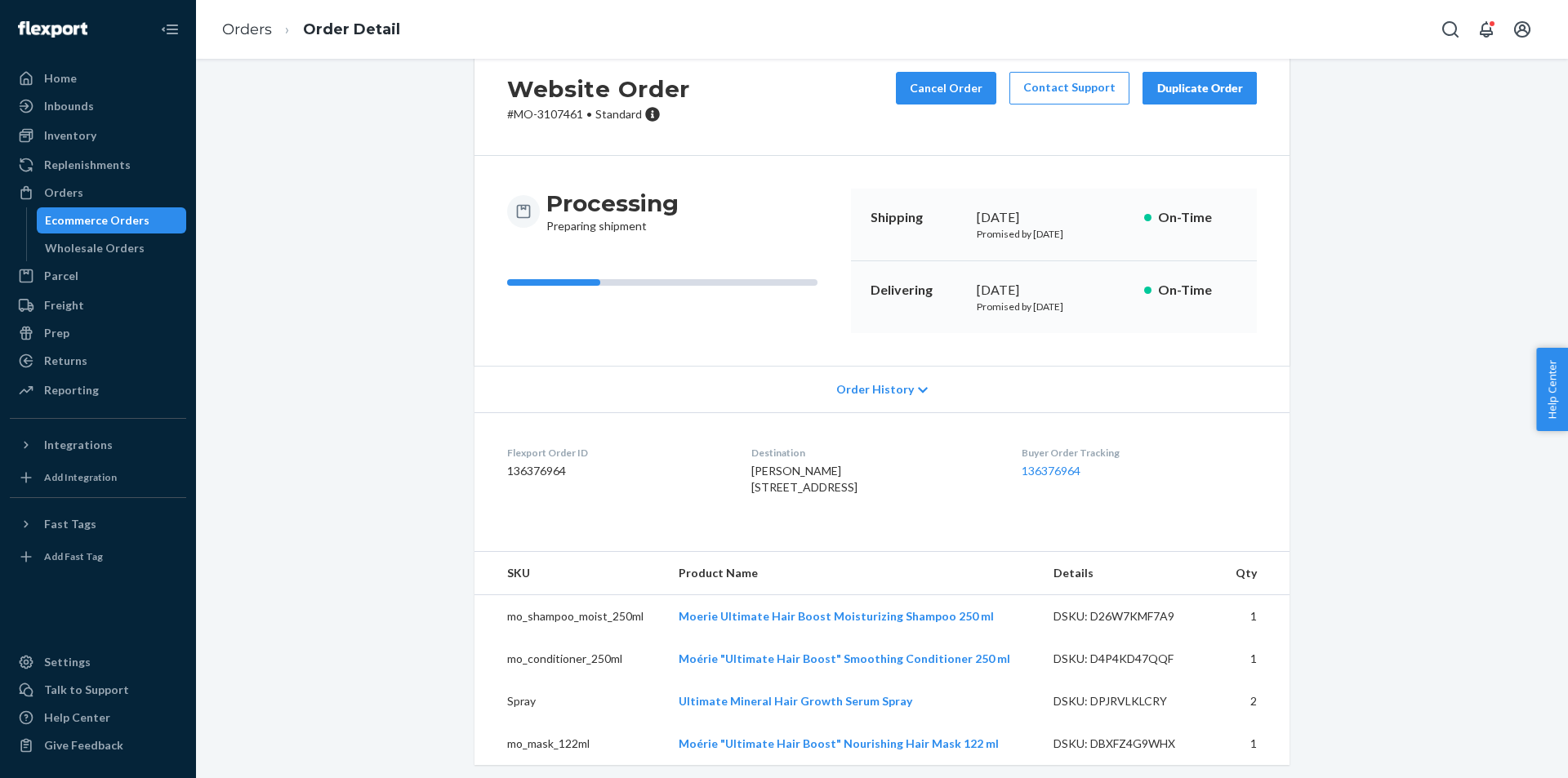
scroll to position [84, 0]
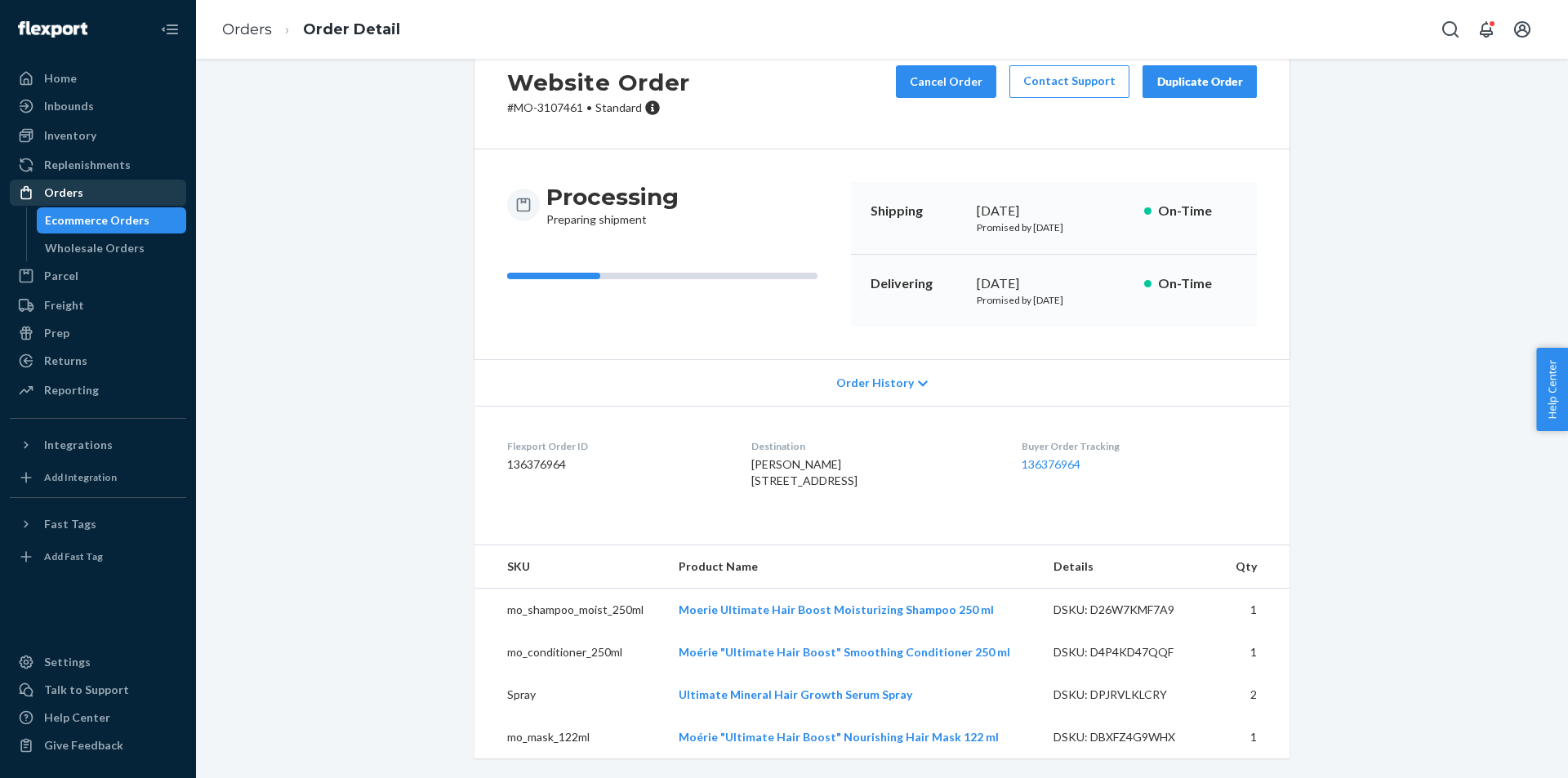
click at [158, 188] on div "Orders" at bounding box center [98, 193] width 173 height 23
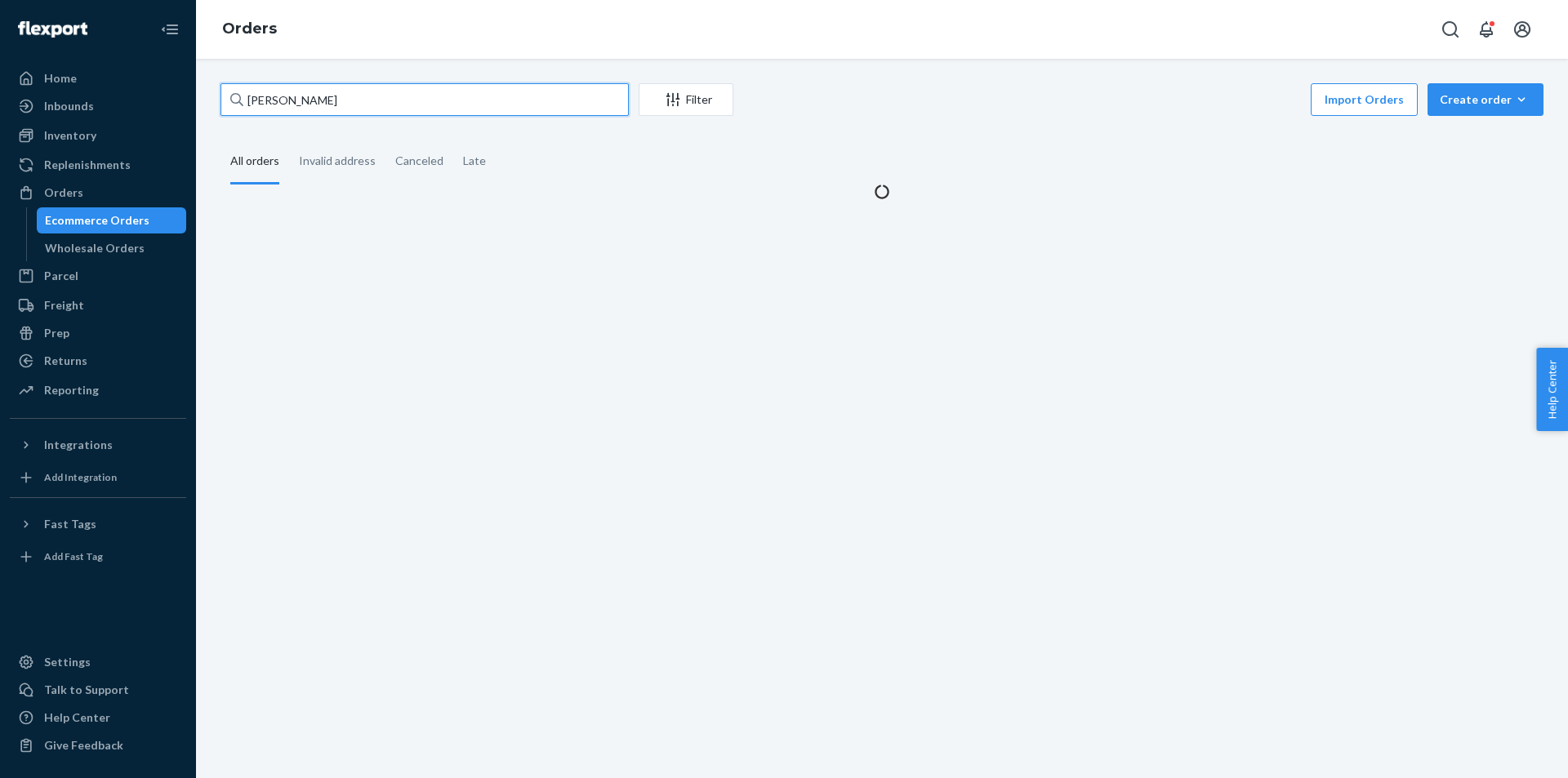
click at [449, 91] on input "[PERSON_NAME]" at bounding box center [424, 100] width 408 height 33
paste input "[PERSON_NAME]"
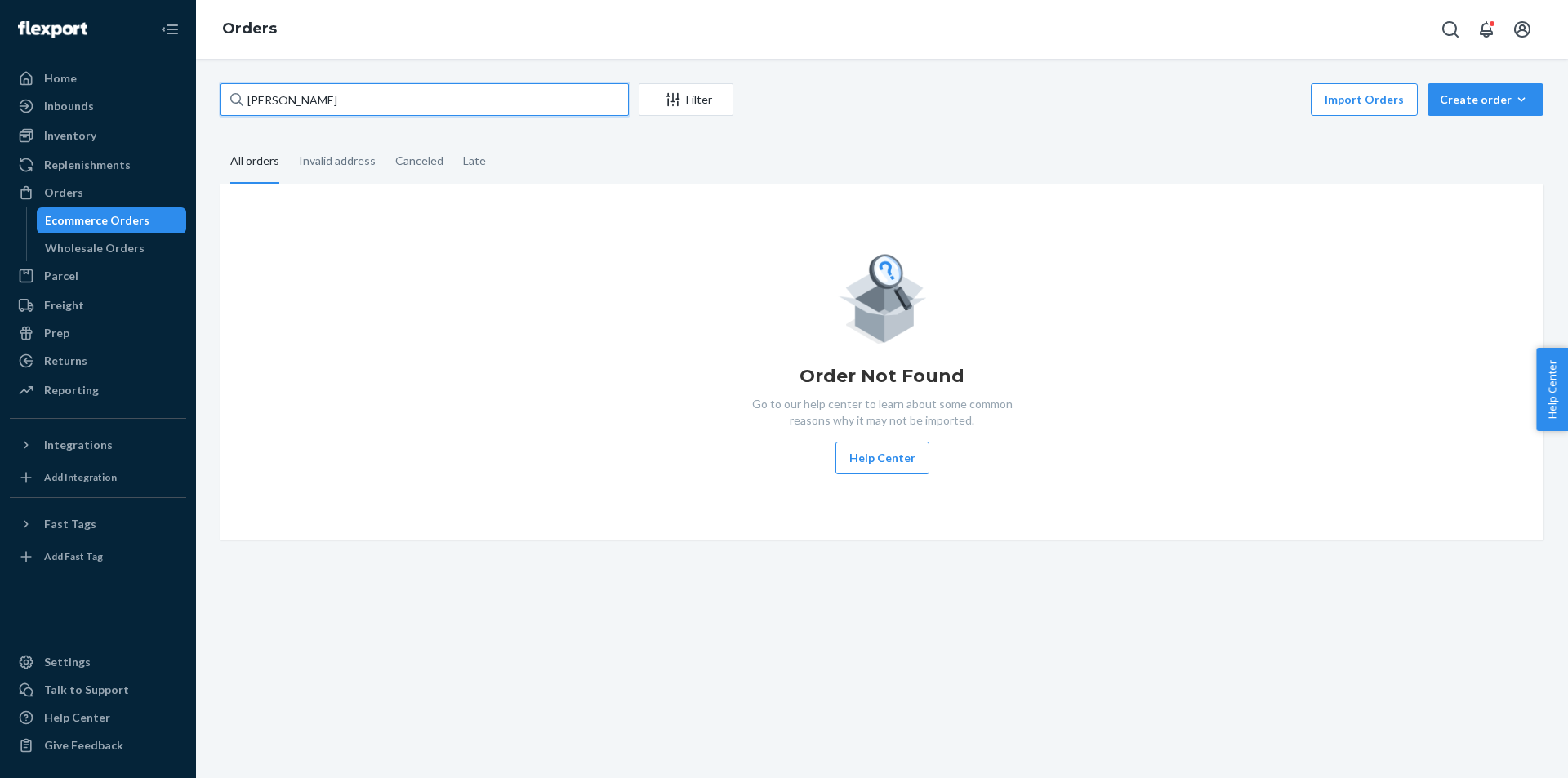
click at [333, 111] on input "[PERSON_NAME]" at bounding box center [424, 100] width 408 height 33
paste input "ssica Hall"
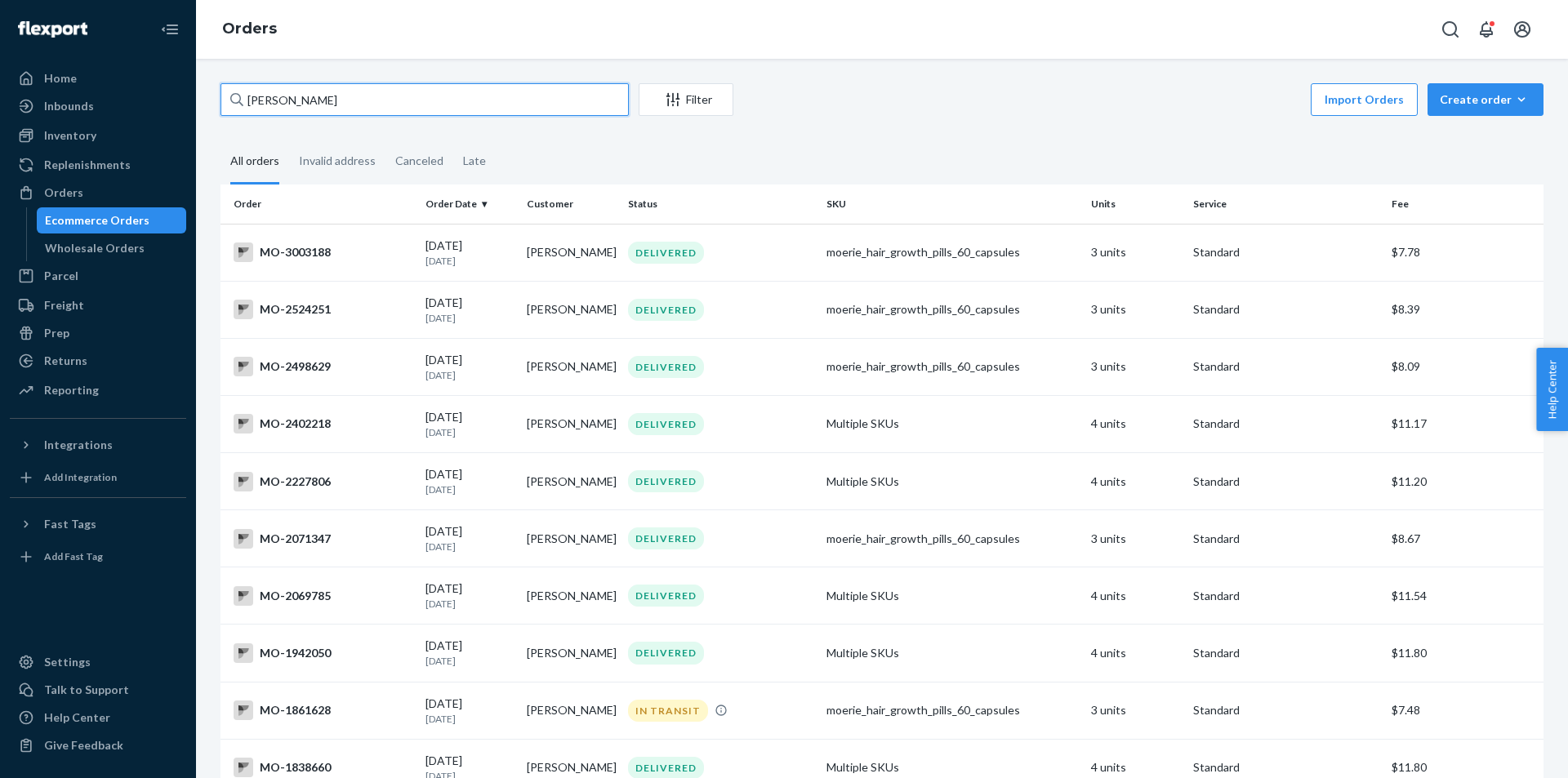
click at [294, 105] on input "[PERSON_NAME]" at bounding box center [424, 100] width 408 height 33
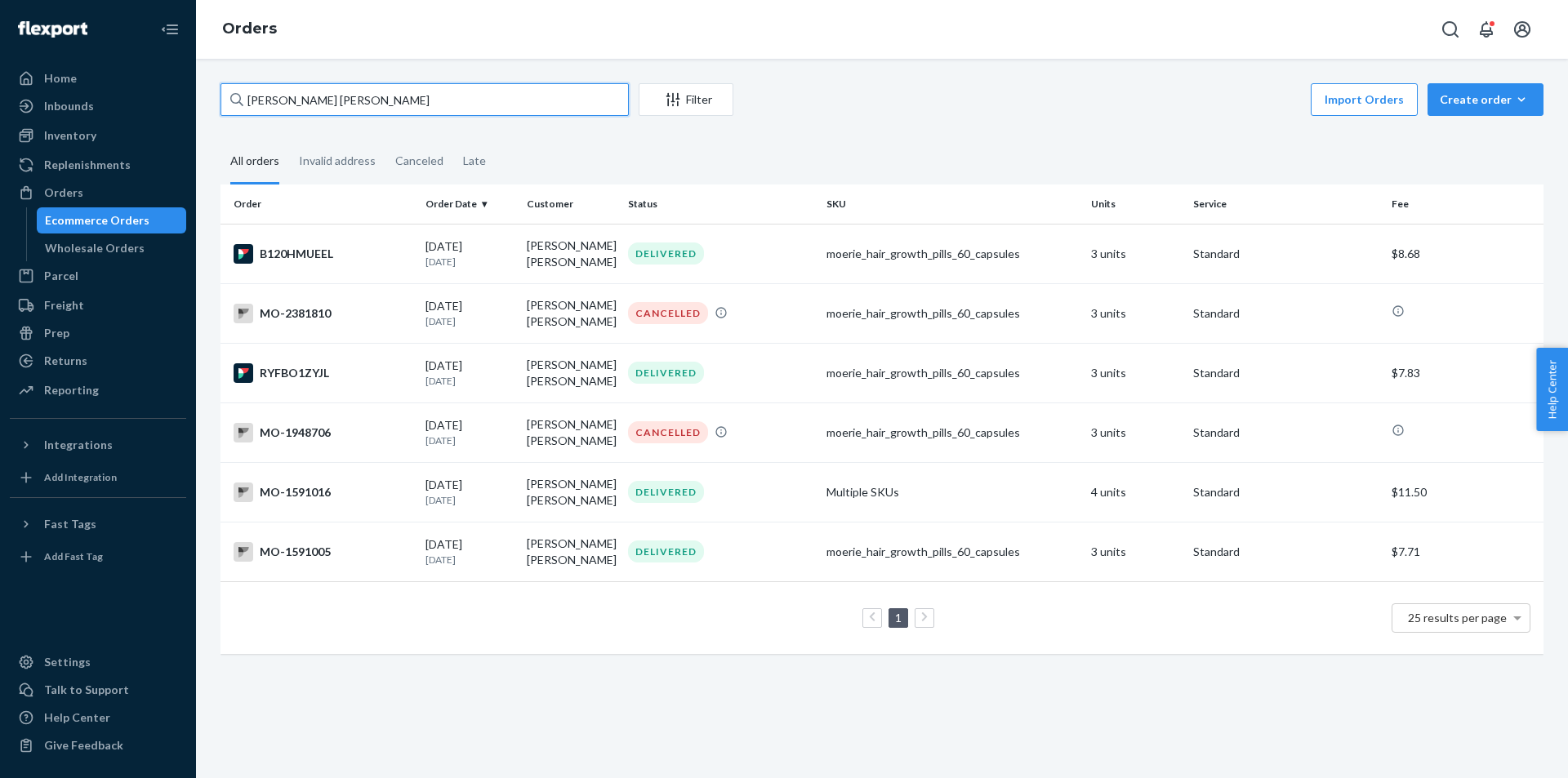
click at [303, 108] on input "[PERSON_NAME] [PERSON_NAME]" at bounding box center [424, 100] width 408 height 33
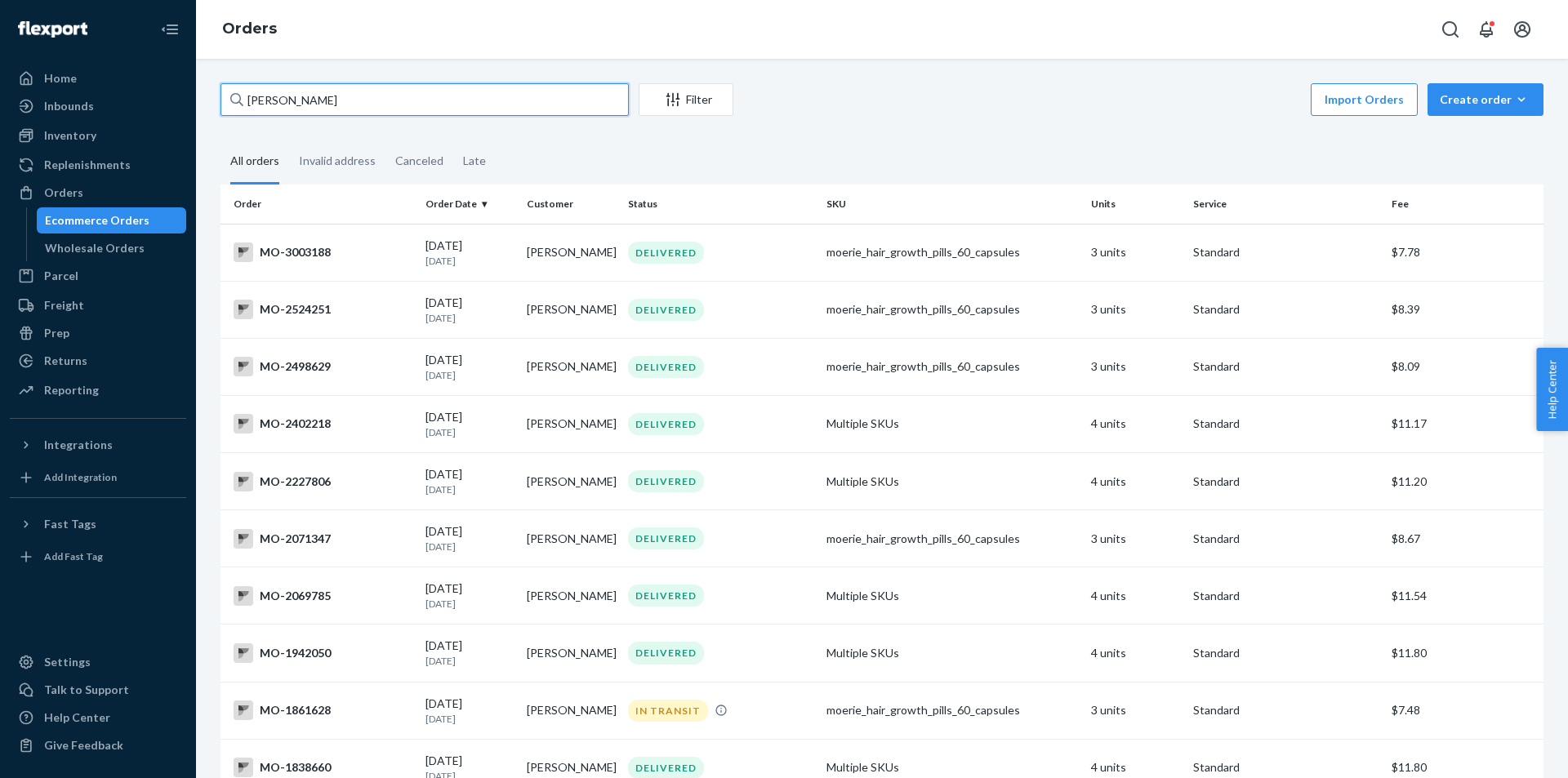
click at [447, 113] on input "[PERSON_NAME]" at bounding box center [424, 100] width 408 height 33
click at [447, 112] on input "[PERSON_NAME]" at bounding box center [424, 100] width 408 height 33
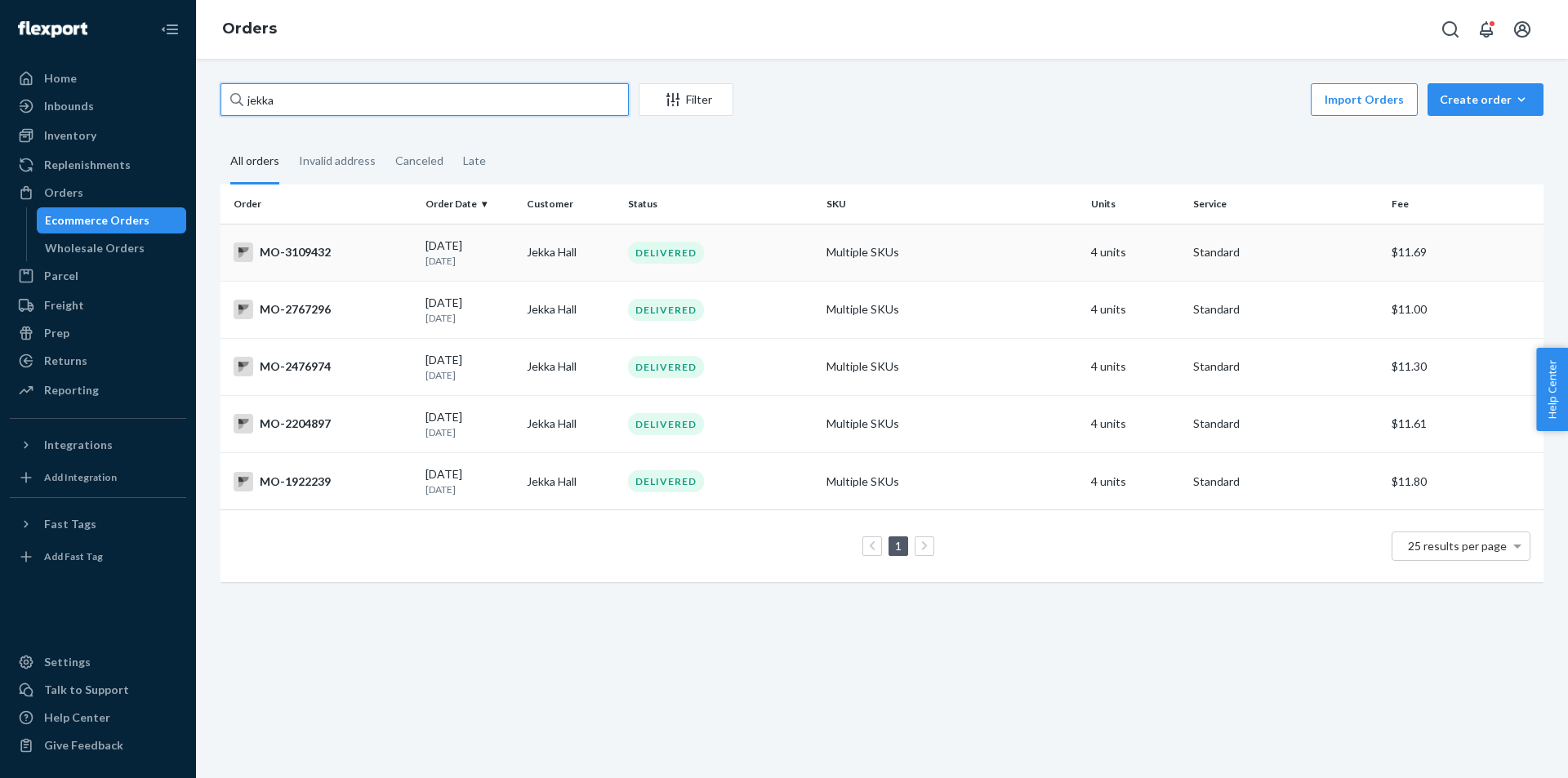
type input "jekka"
click at [666, 246] on div "DELIVERED" at bounding box center [666, 252] width 76 height 22
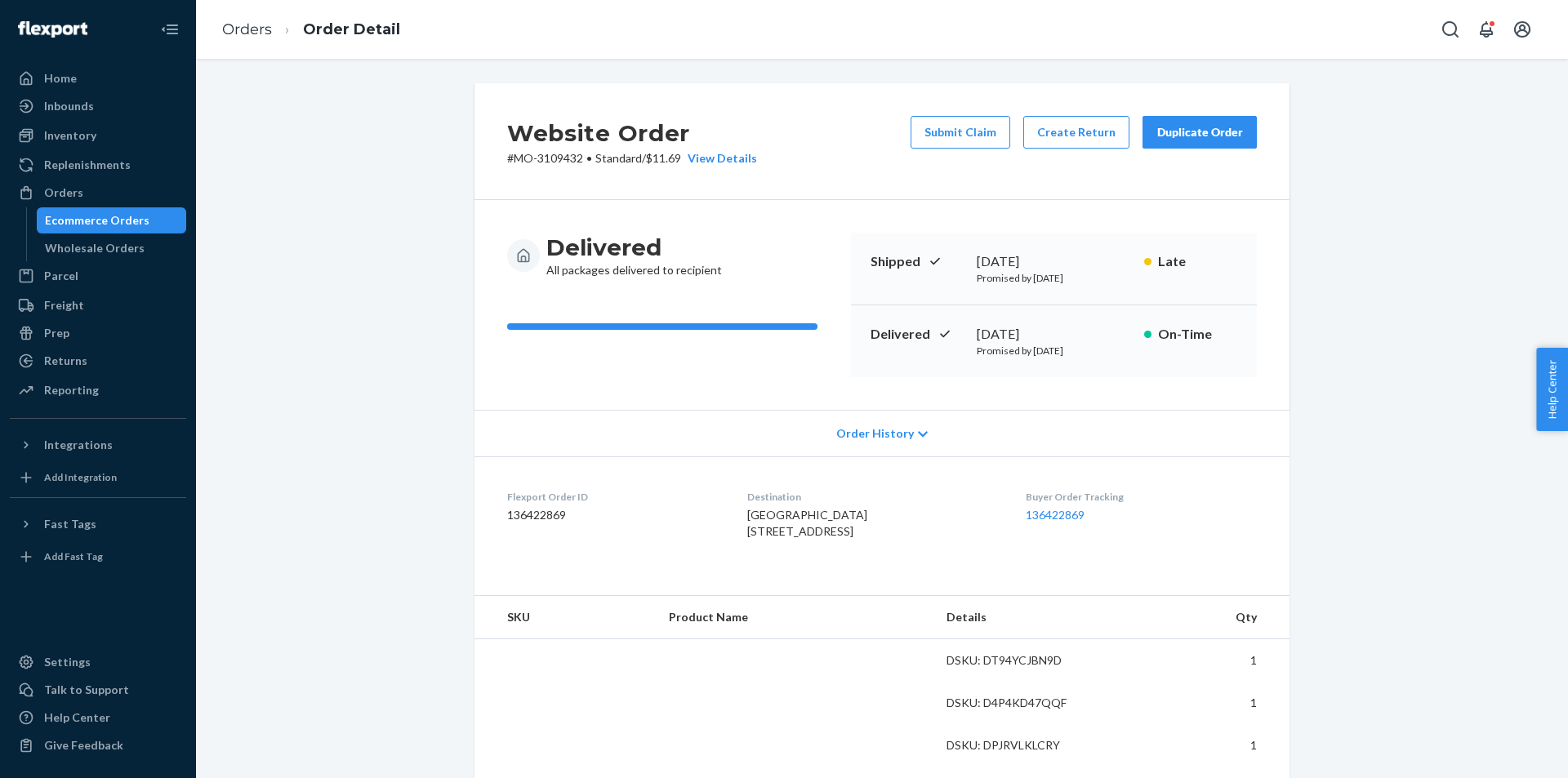
click at [567, 164] on p "# MO-3109432 • Standard / $11.69 View Details" at bounding box center [632, 158] width 250 height 16
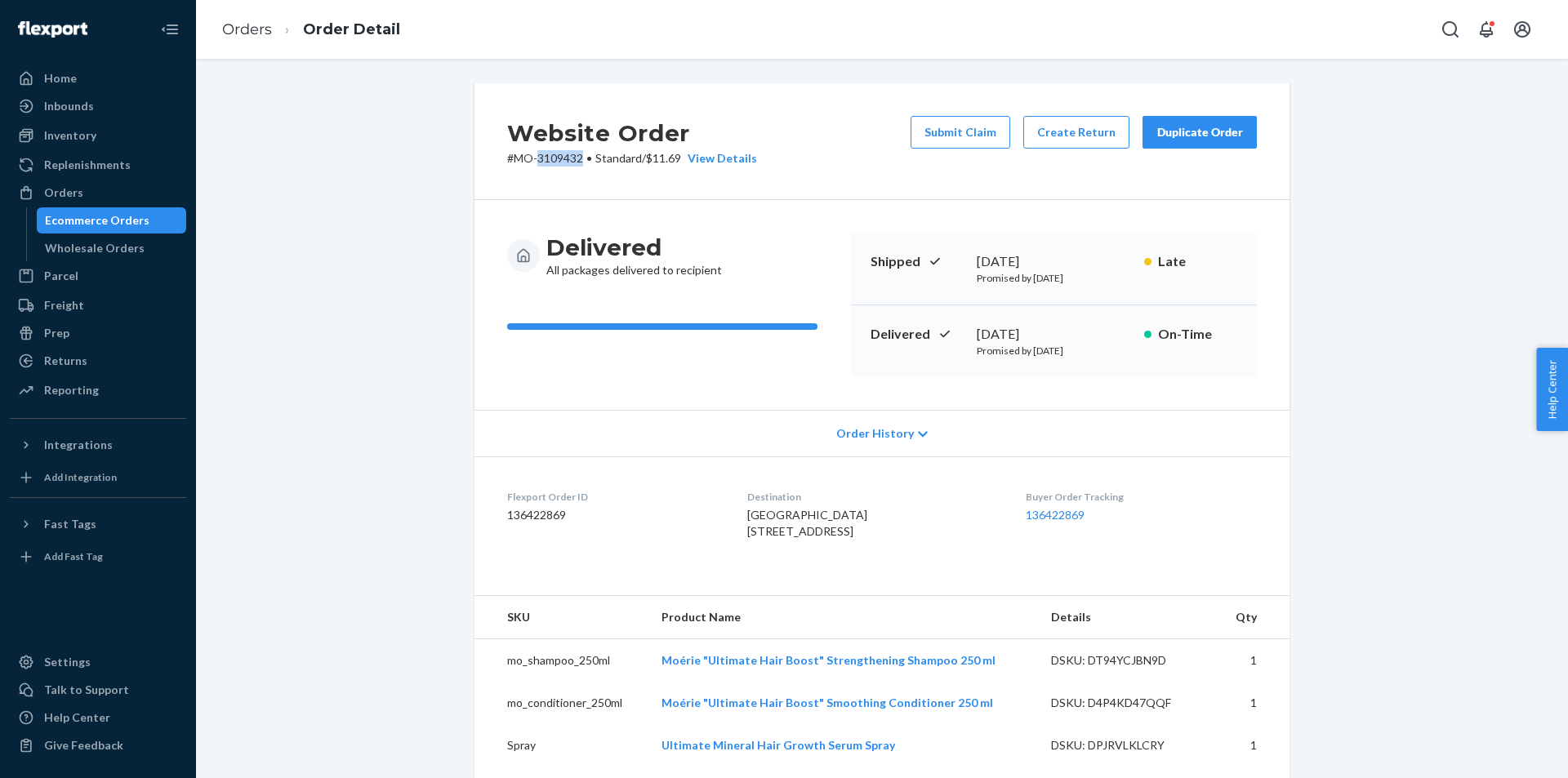
copy p "3109432"
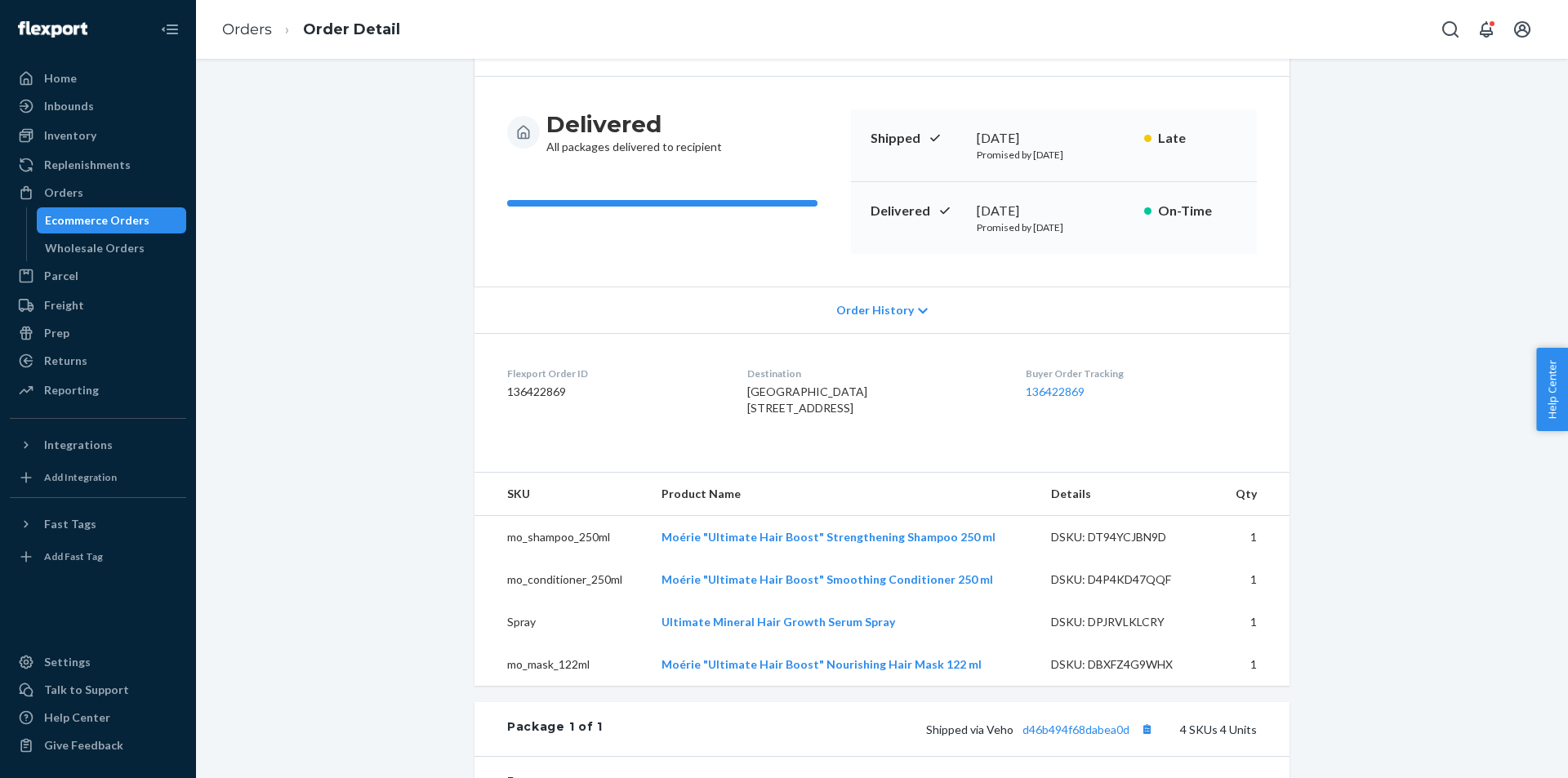
scroll to position [326, 0]
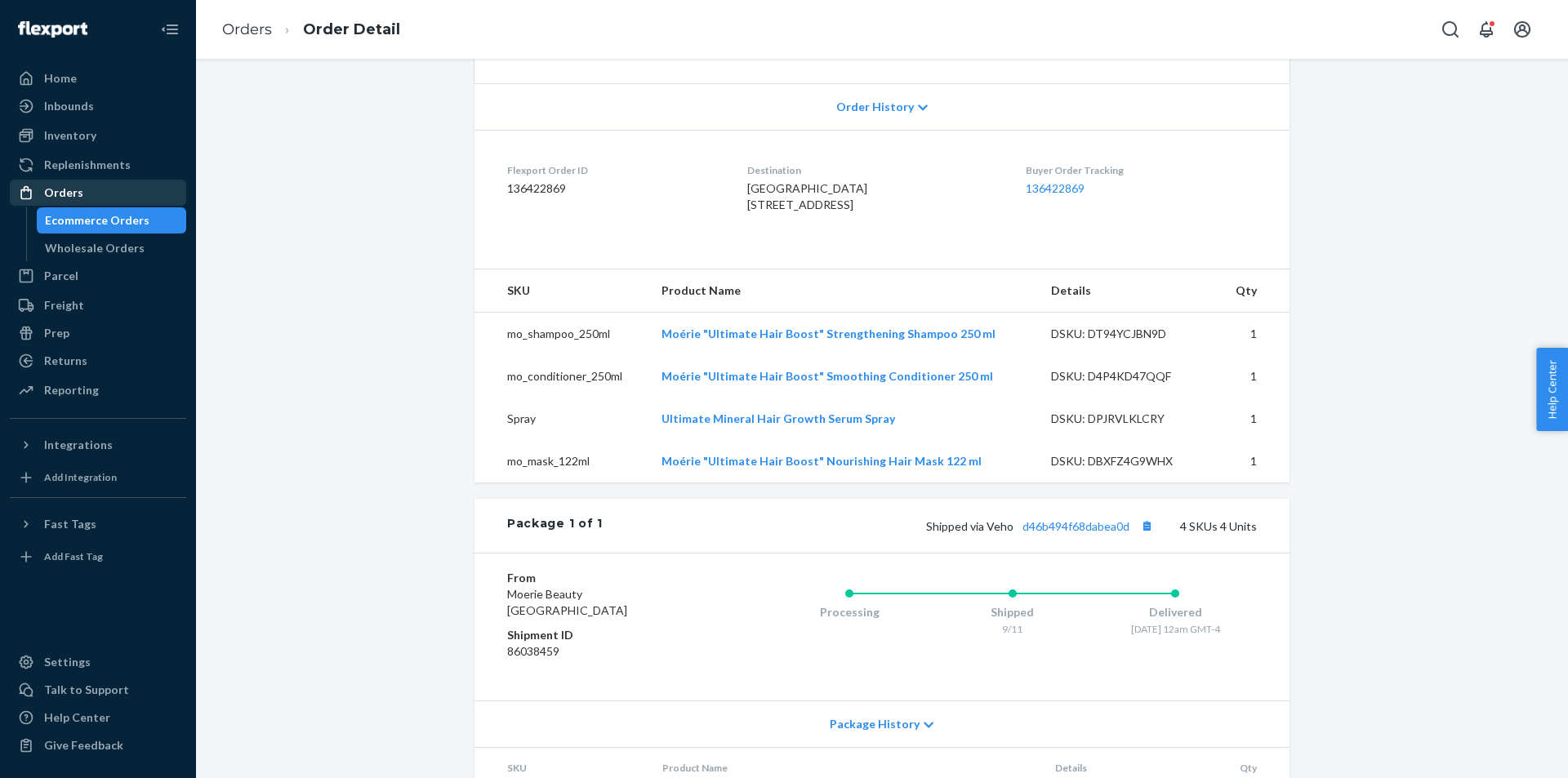
click at [103, 191] on div "Orders" at bounding box center [98, 193] width 173 height 23
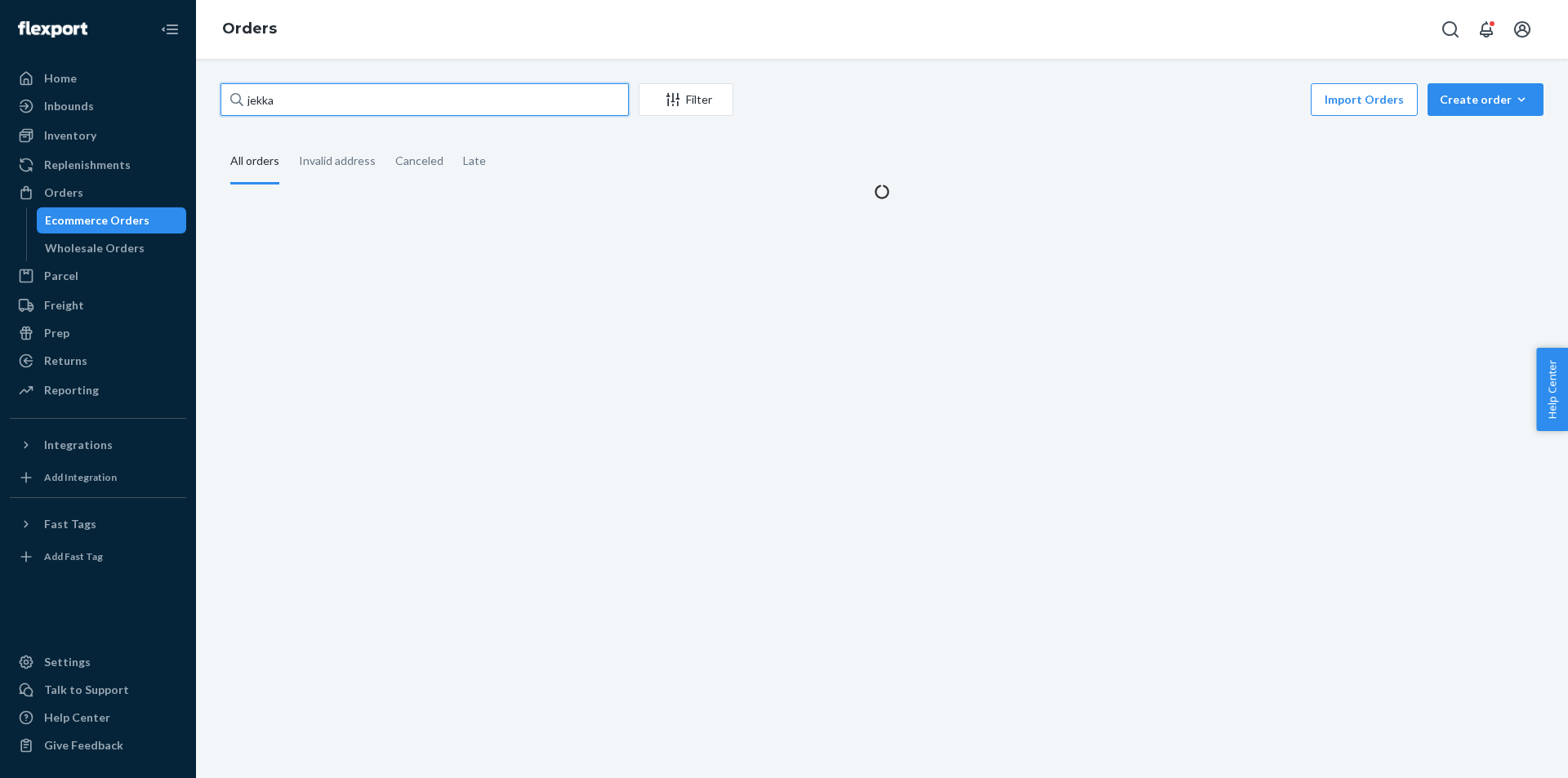
click at [404, 102] on input "jekka" at bounding box center [424, 100] width 408 height 33
paste input "[PERSON_NAME]"
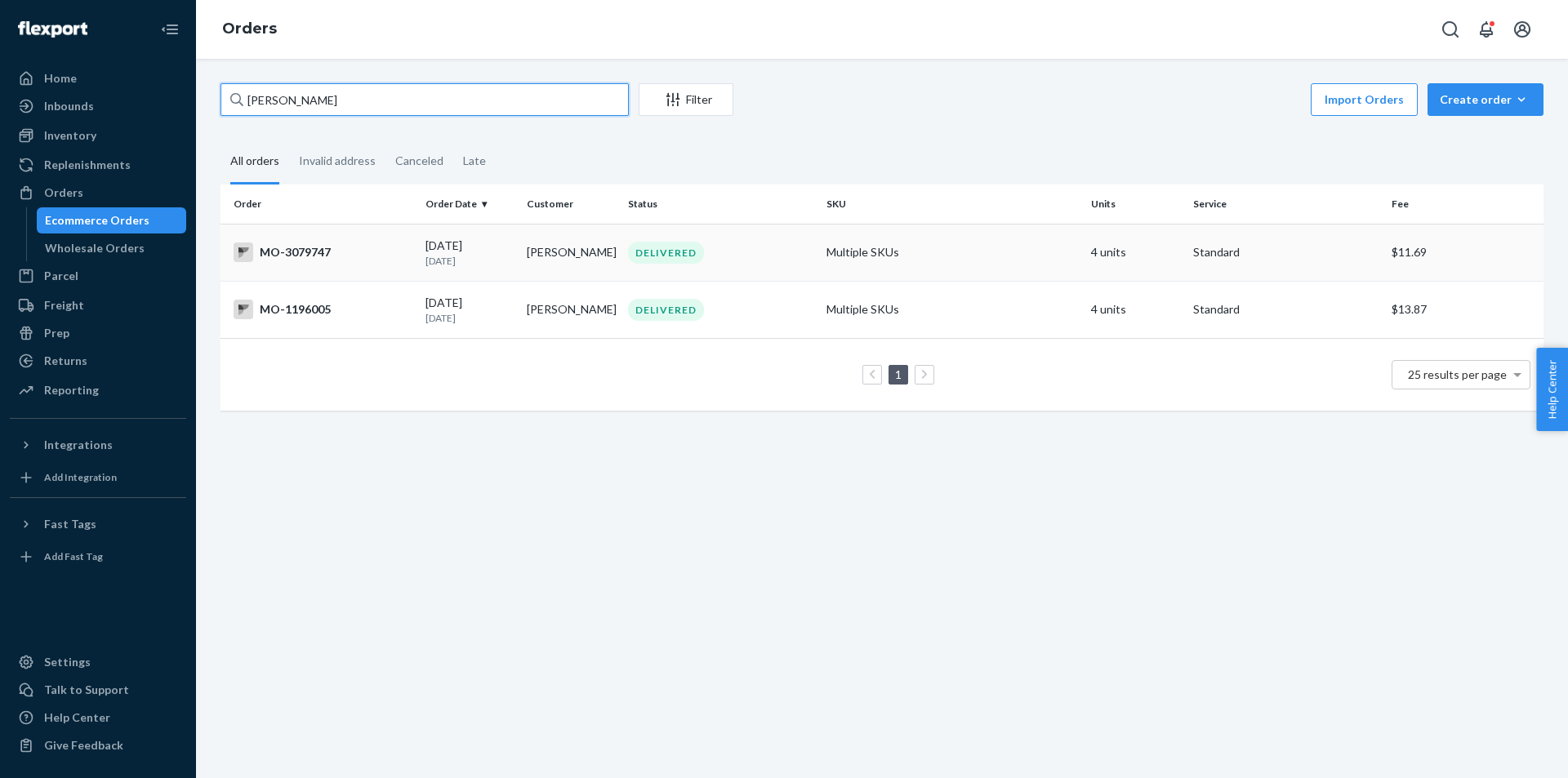
type input "[PERSON_NAME]"
click at [641, 249] on div "DELIVERED" at bounding box center [666, 252] width 76 height 22
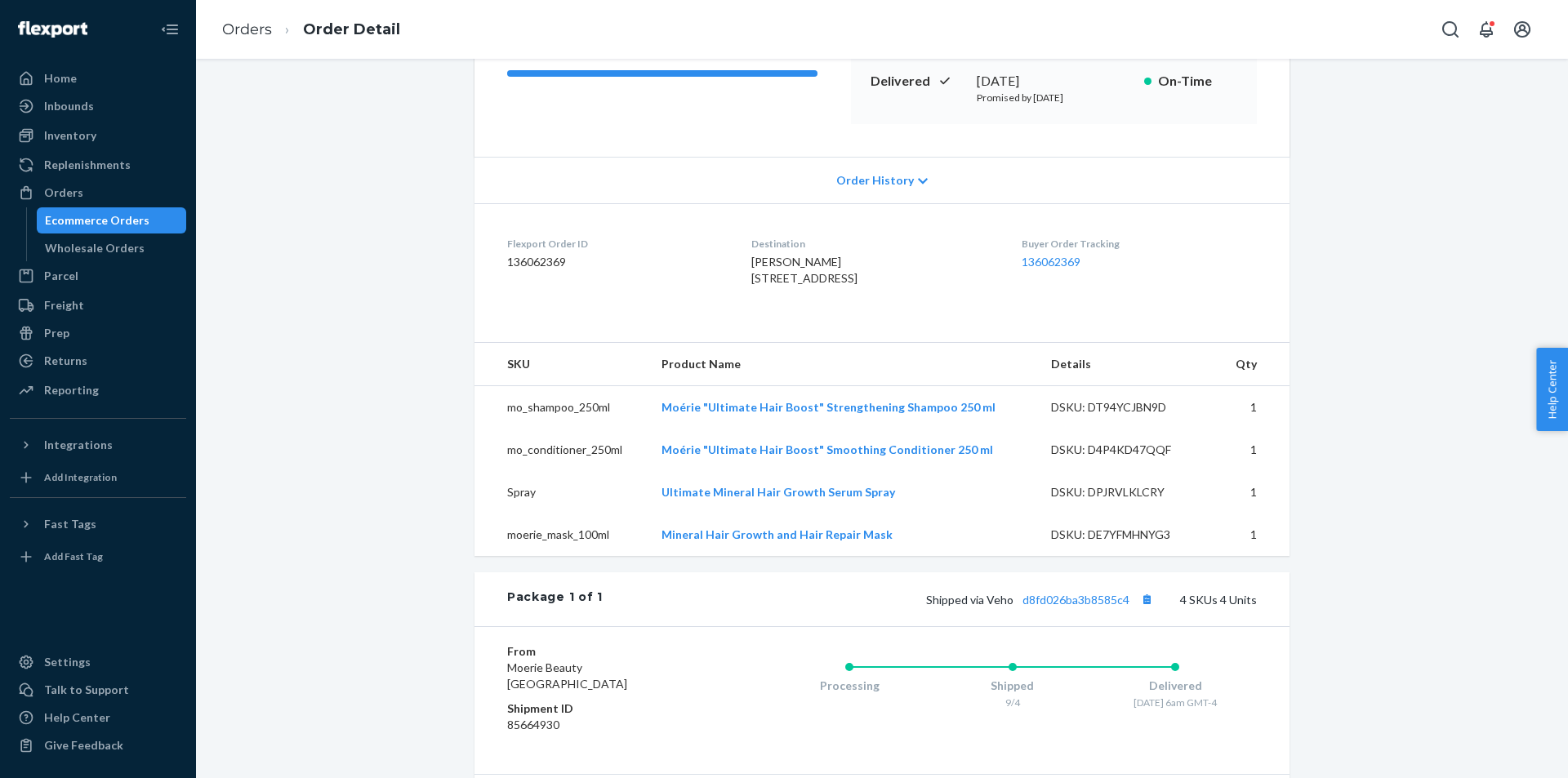
scroll to position [326, 0]
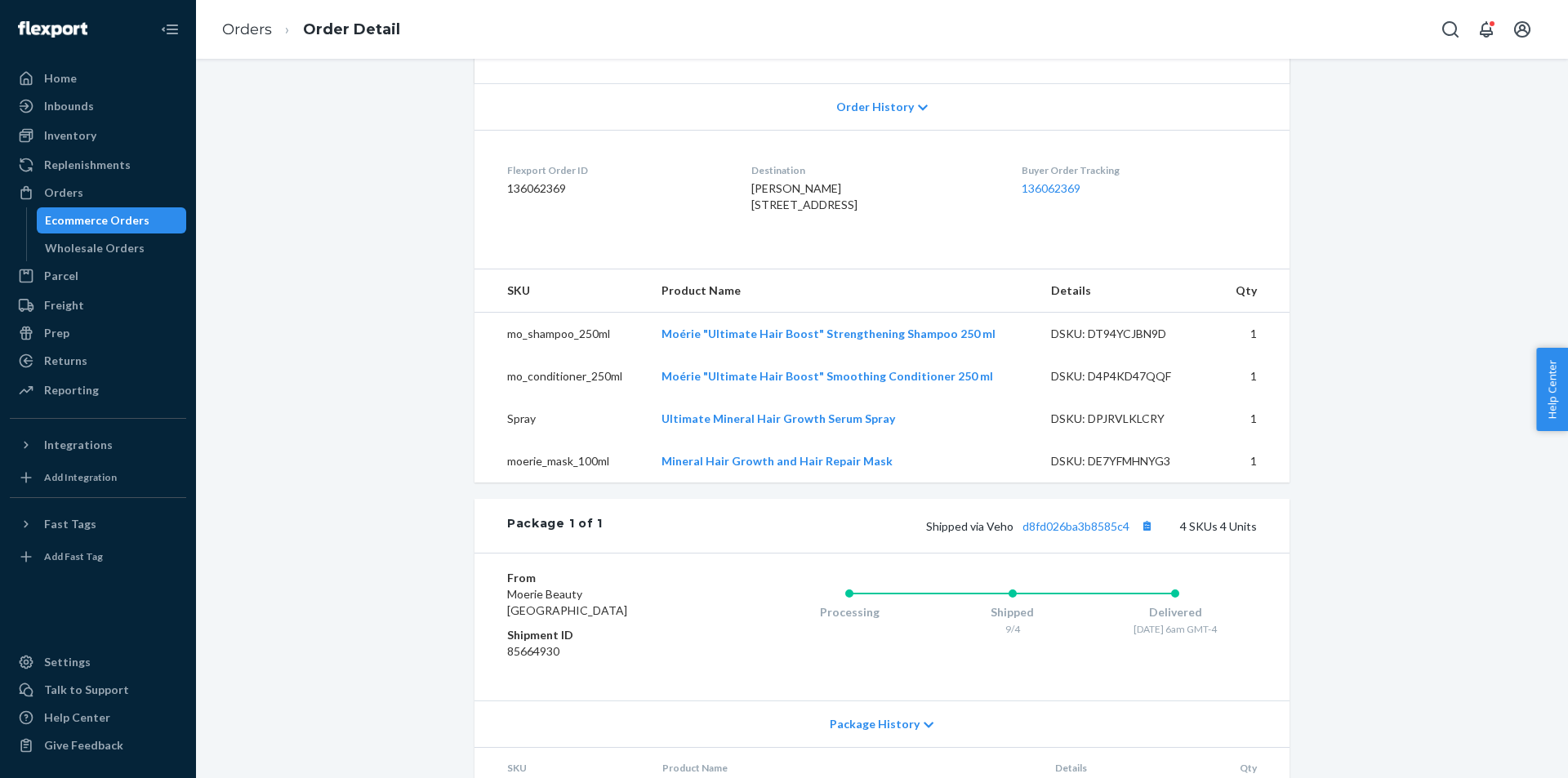
click at [1105, 536] on div "Shipped via Veho d8fd026ba3b8585c4 4 SKUs 4 Units" at bounding box center [929, 526] width 654 height 22
click at [1128, 533] on span "Shipped via Veho d8fd026ba3b8585c4" at bounding box center [1042, 526] width 231 height 14
click at [1121, 533] on link "d8fd026ba3b8585c4" at bounding box center [1076, 526] width 107 height 14
